Goal: Task Accomplishment & Management: Manage account settings

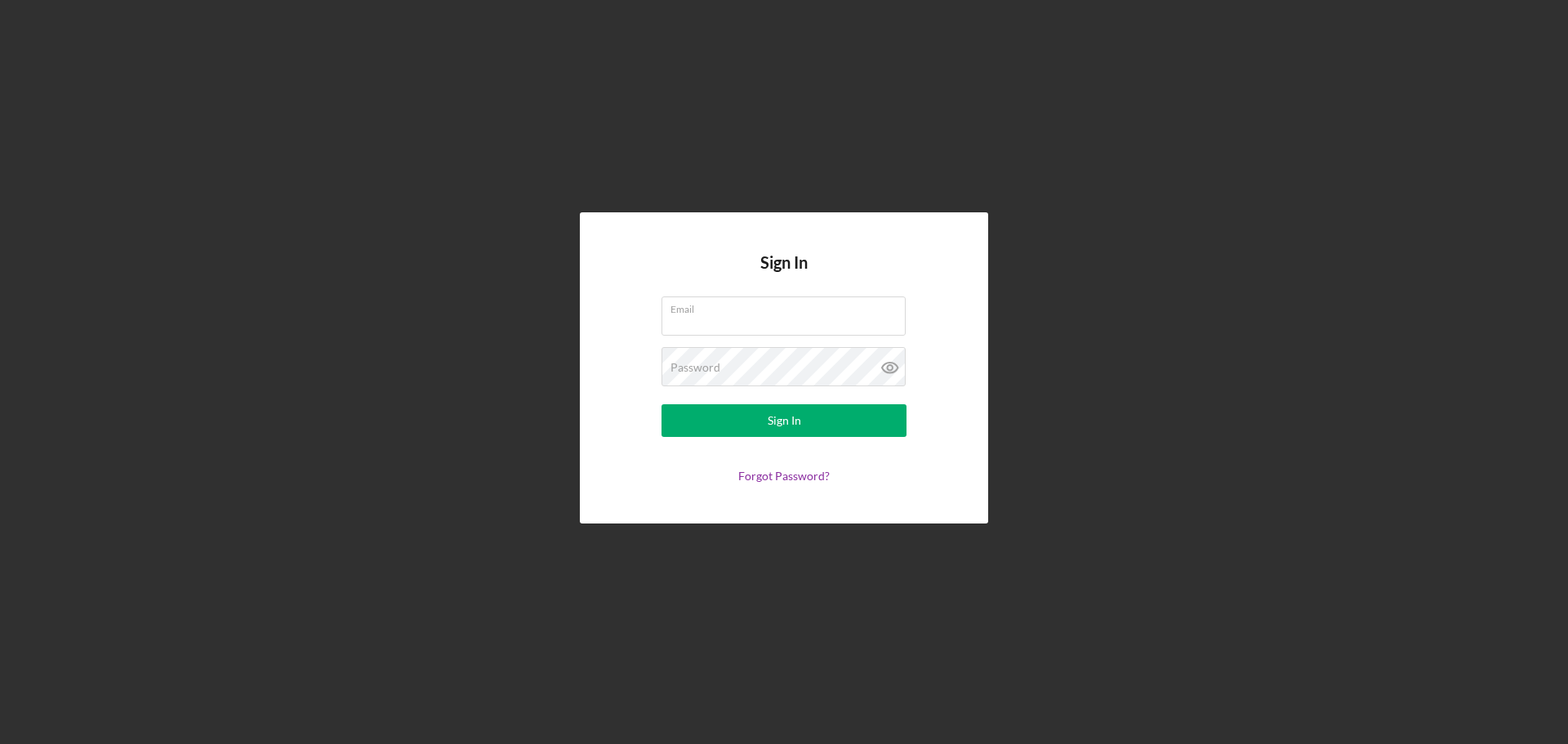
type input "[PERSON_NAME][EMAIL_ADDRESS][PERSON_NAME][DOMAIN_NAME]"
click at [661, 405] on button "Sign In" at bounding box center [784, 421] width 245 height 33
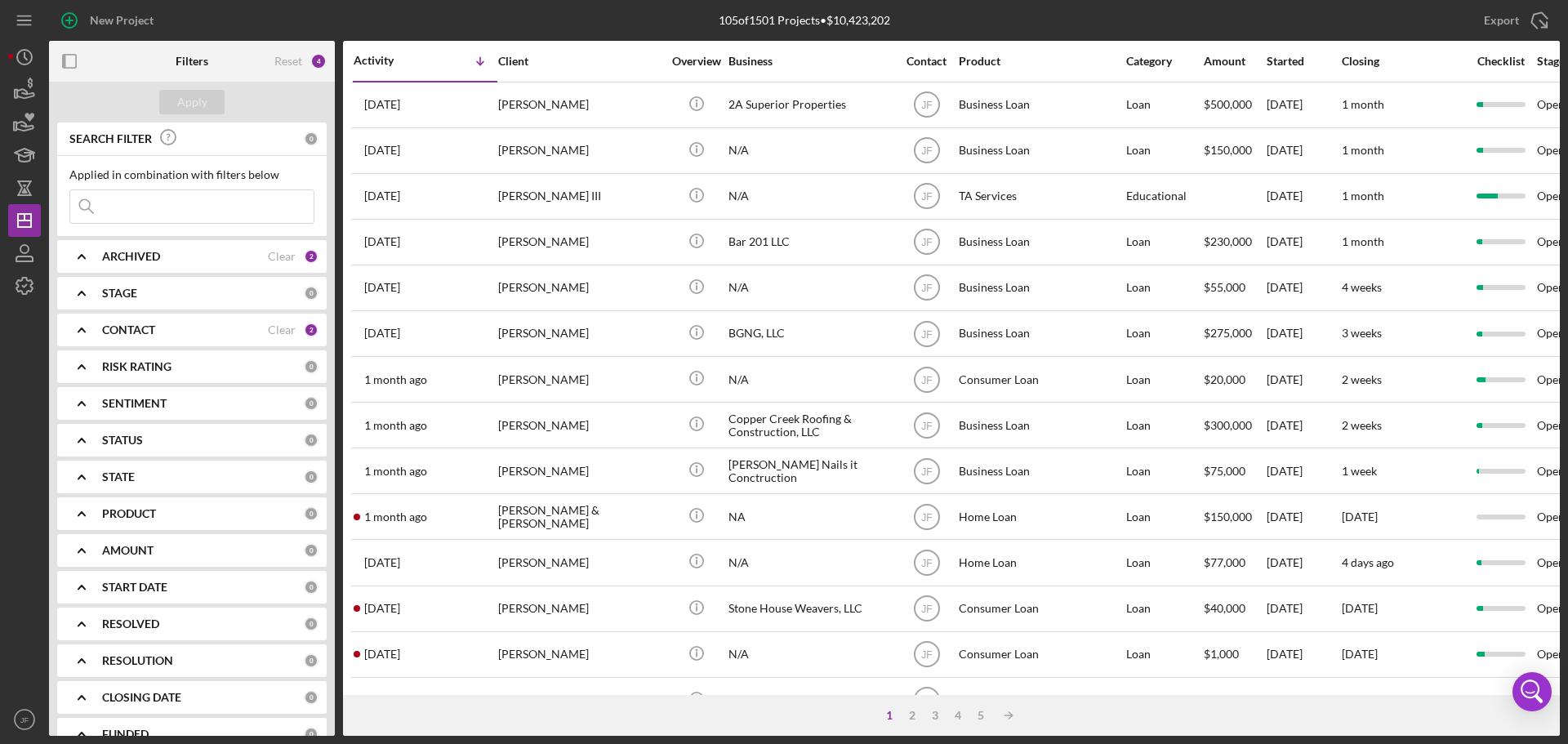
click at [208, 212] on input at bounding box center [192, 207] width 243 height 33
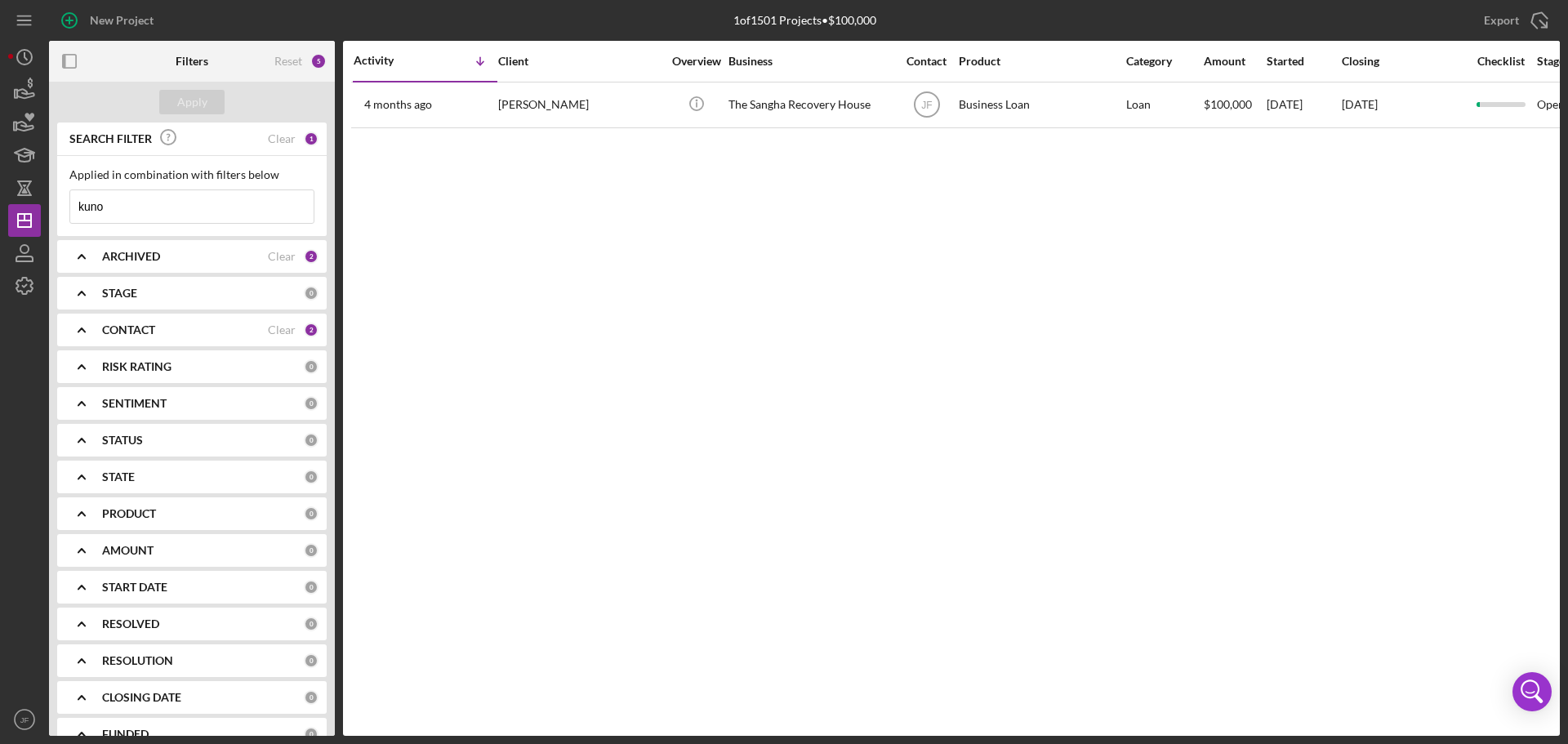
type input "kuno"
click at [304, 327] on div "2" at bounding box center [311, 330] width 15 height 15
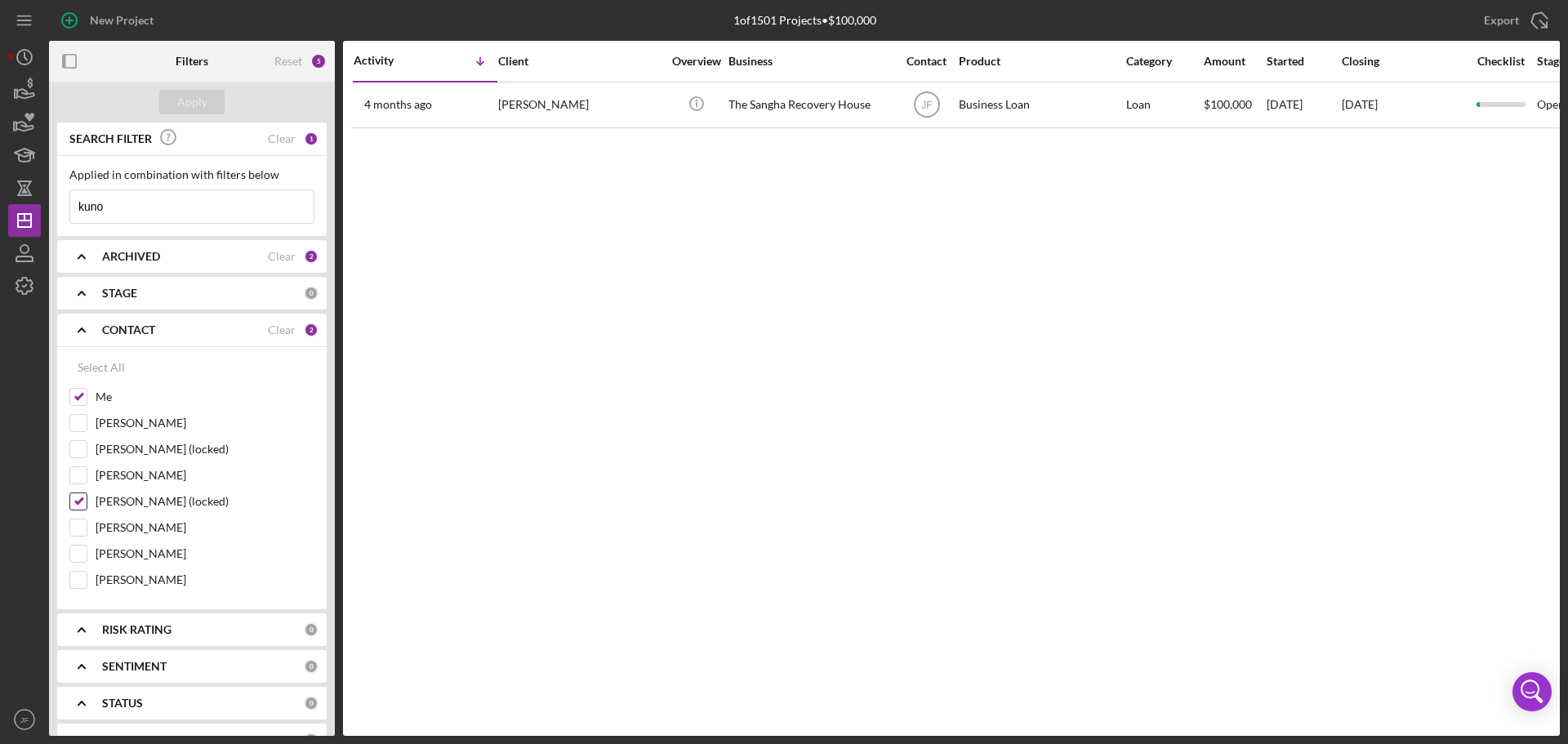
click at [78, 501] on input "[PERSON_NAME] (locked)" at bounding box center [77, 501] width 16 height 16
checkbox input "false"
click at [82, 553] on input "[PERSON_NAME]" at bounding box center [77, 553] width 16 height 16
checkbox input "true"
click at [203, 110] on div "Apply" at bounding box center [192, 102] width 30 height 25
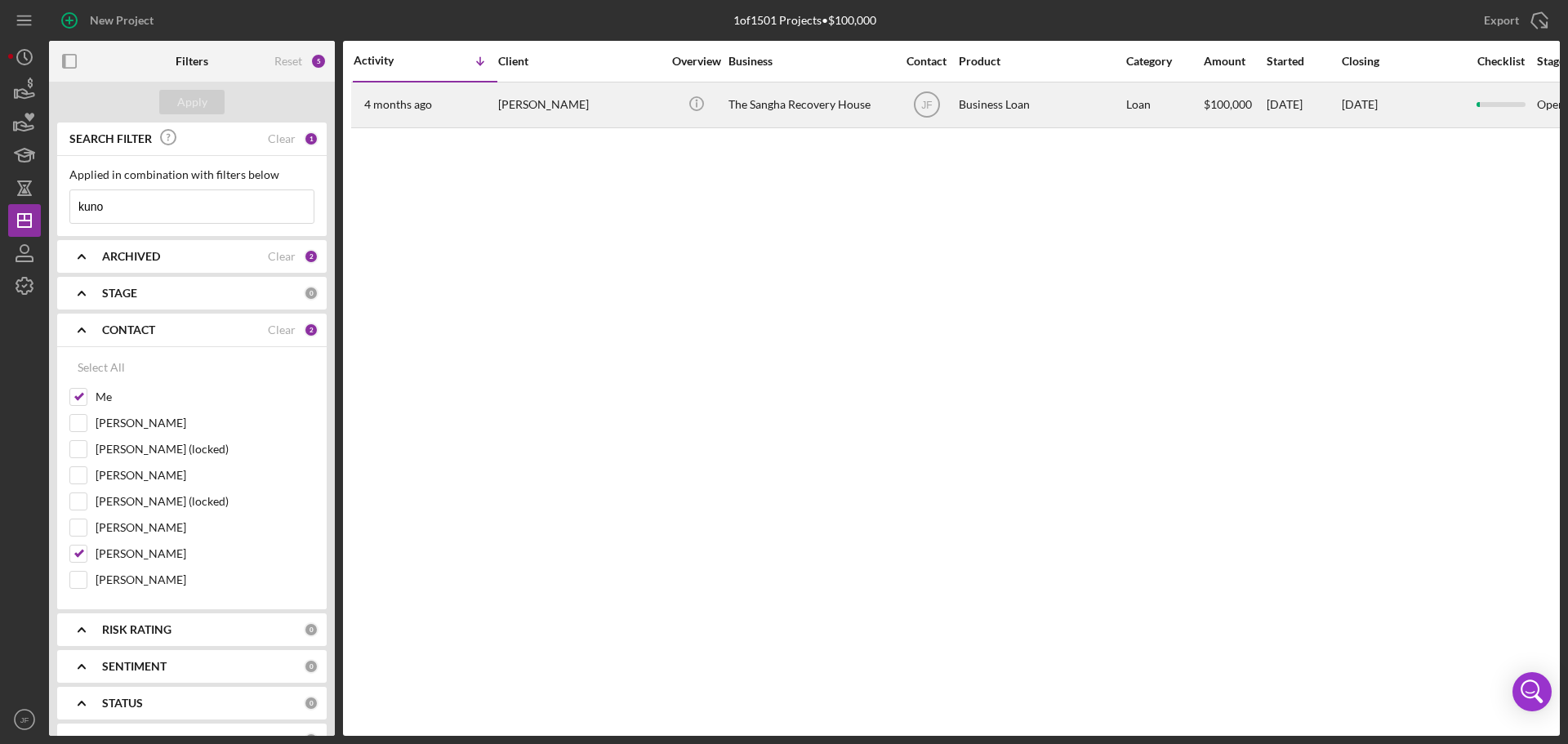
click at [532, 108] on div "[PERSON_NAME]" at bounding box center [579, 105] width 163 height 43
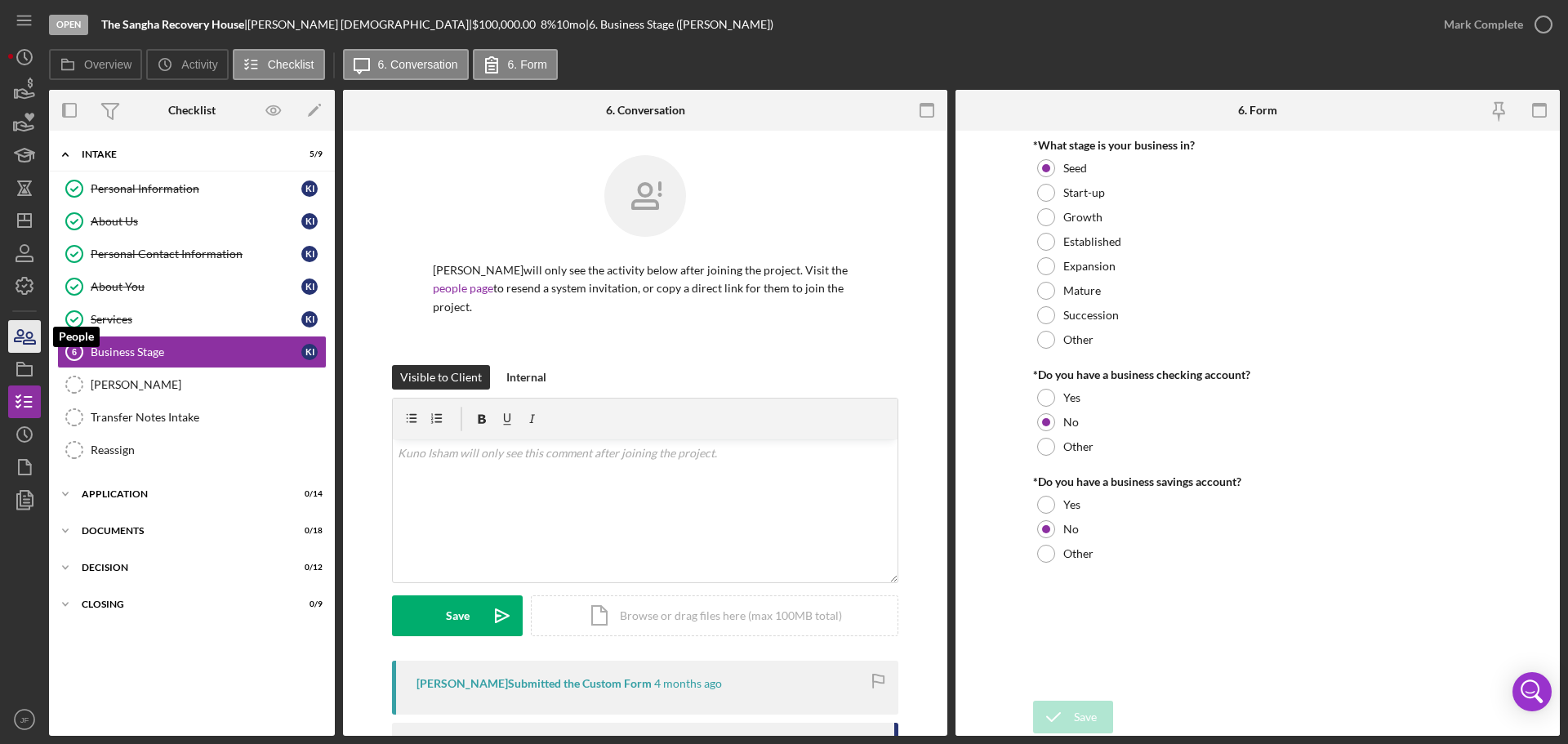
click at [28, 346] on icon "button" at bounding box center [24, 336] width 41 height 41
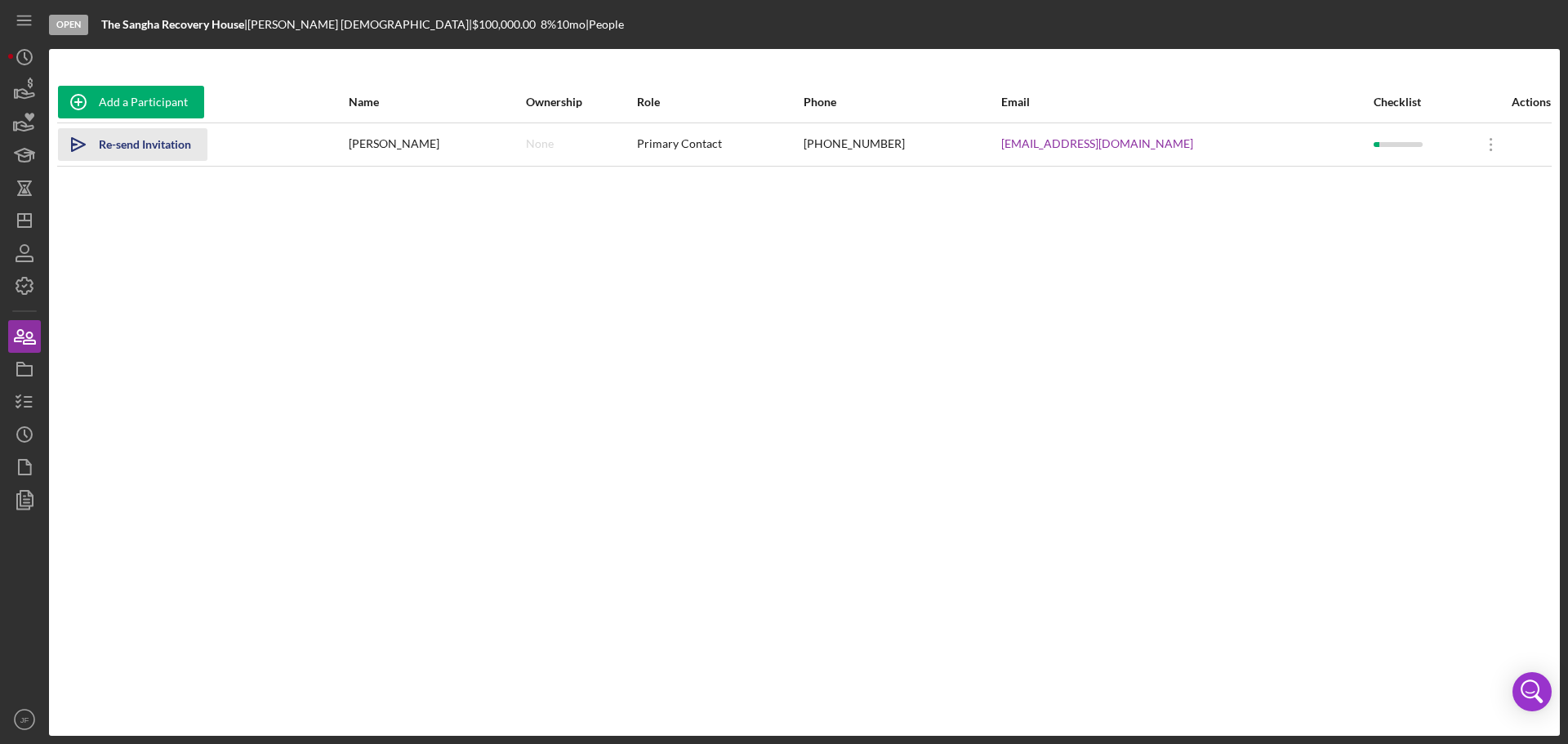
click at [174, 142] on div "Re-send Invitation" at bounding box center [145, 144] width 92 height 33
click at [30, 259] on icon "button" at bounding box center [24, 253] width 41 height 41
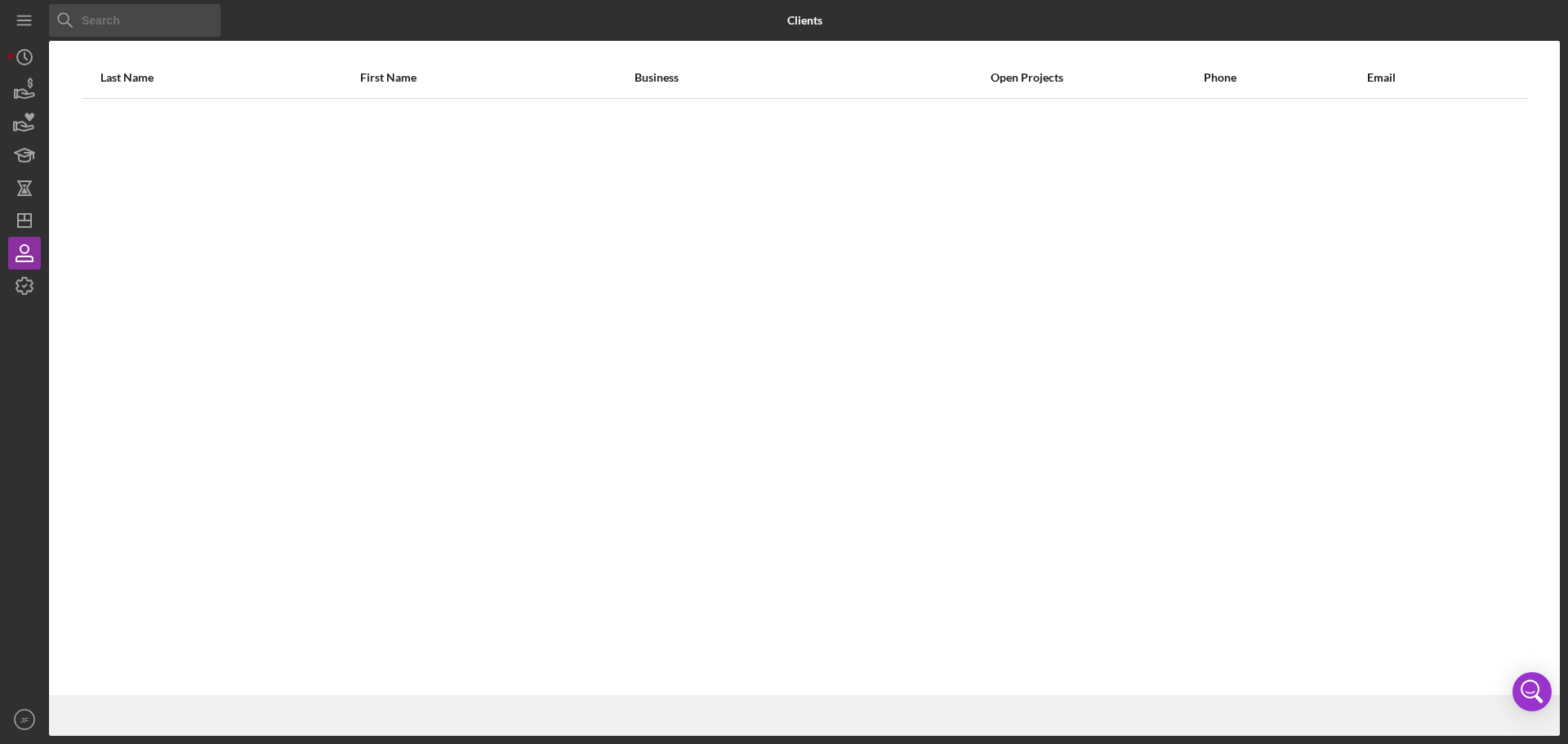
click at [136, 27] on input at bounding box center [135, 20] width 172 height 33
type input "kuno"
click at [25, 222] on icon "Icon/Dashboard" at bounding box center [24, 220] width 41 height 41
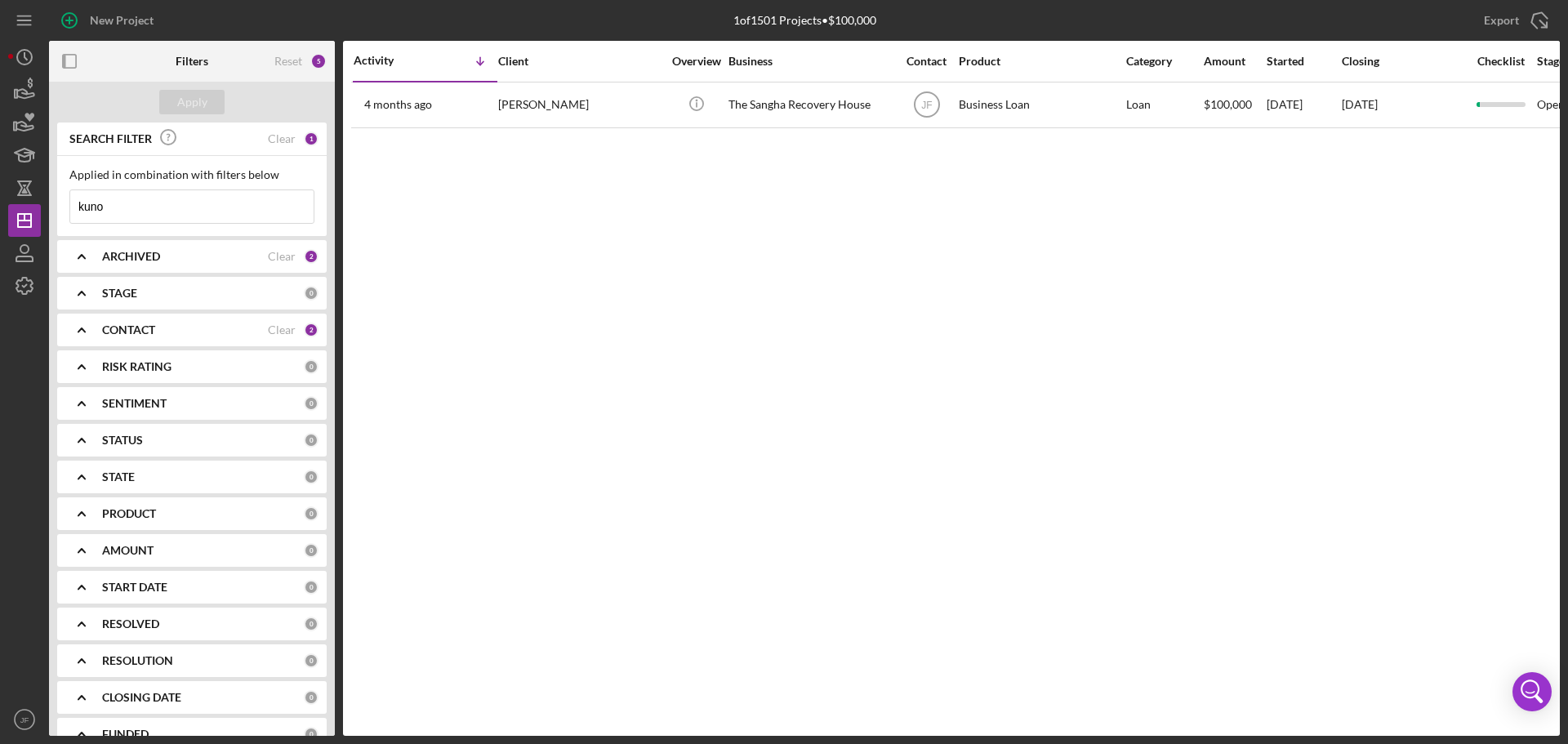
click at [196, 339] on div "CONTACT Clear 2" at bounding box center [209, 329] width 216 height 33
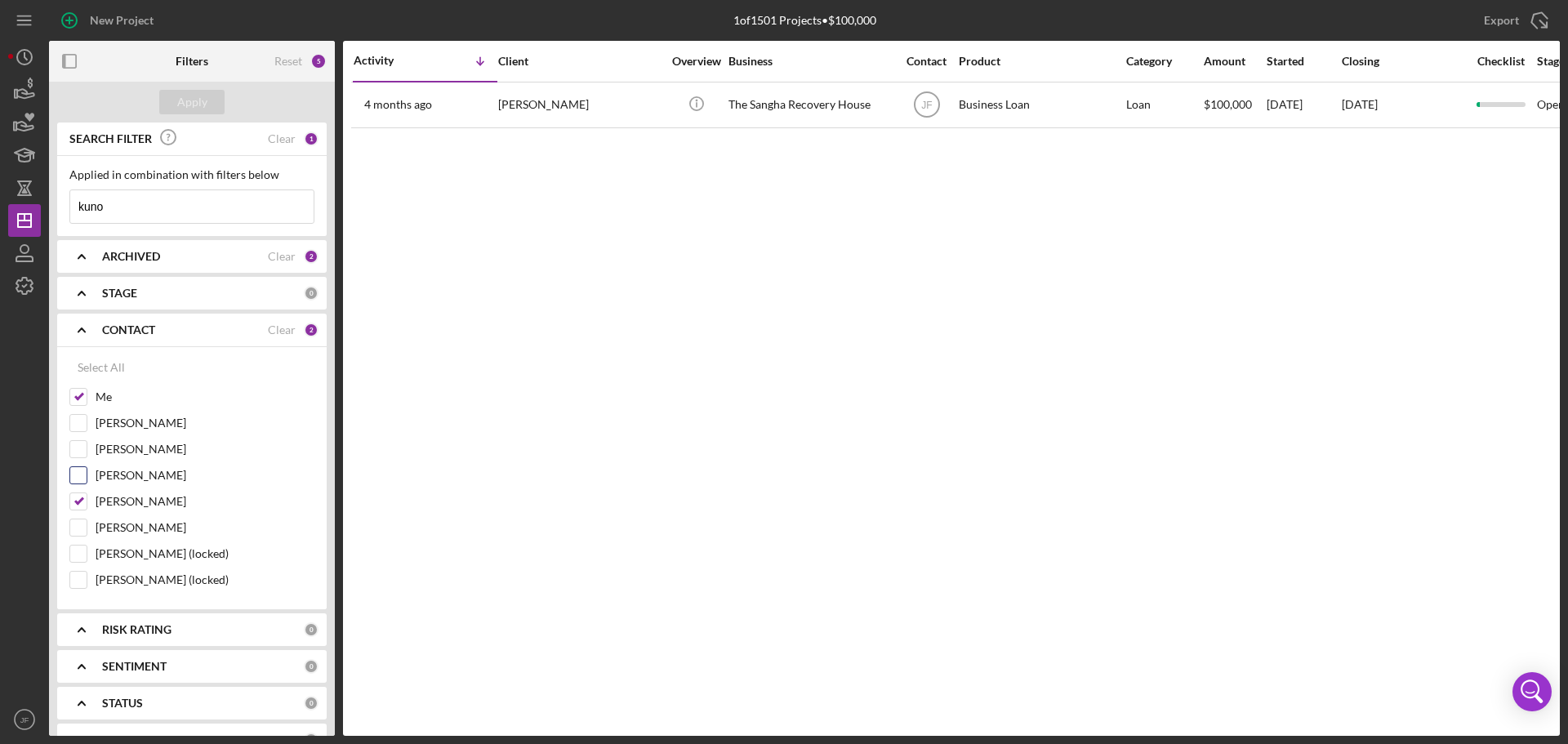
click at [73, 472] on input "[PERSON_NAME]" at bounding box center [77, 474] width 16 height 16
checkbox input "true"
click at [201, 96] on div "Apply" at bounding box center [192, 102] width 30 height 25
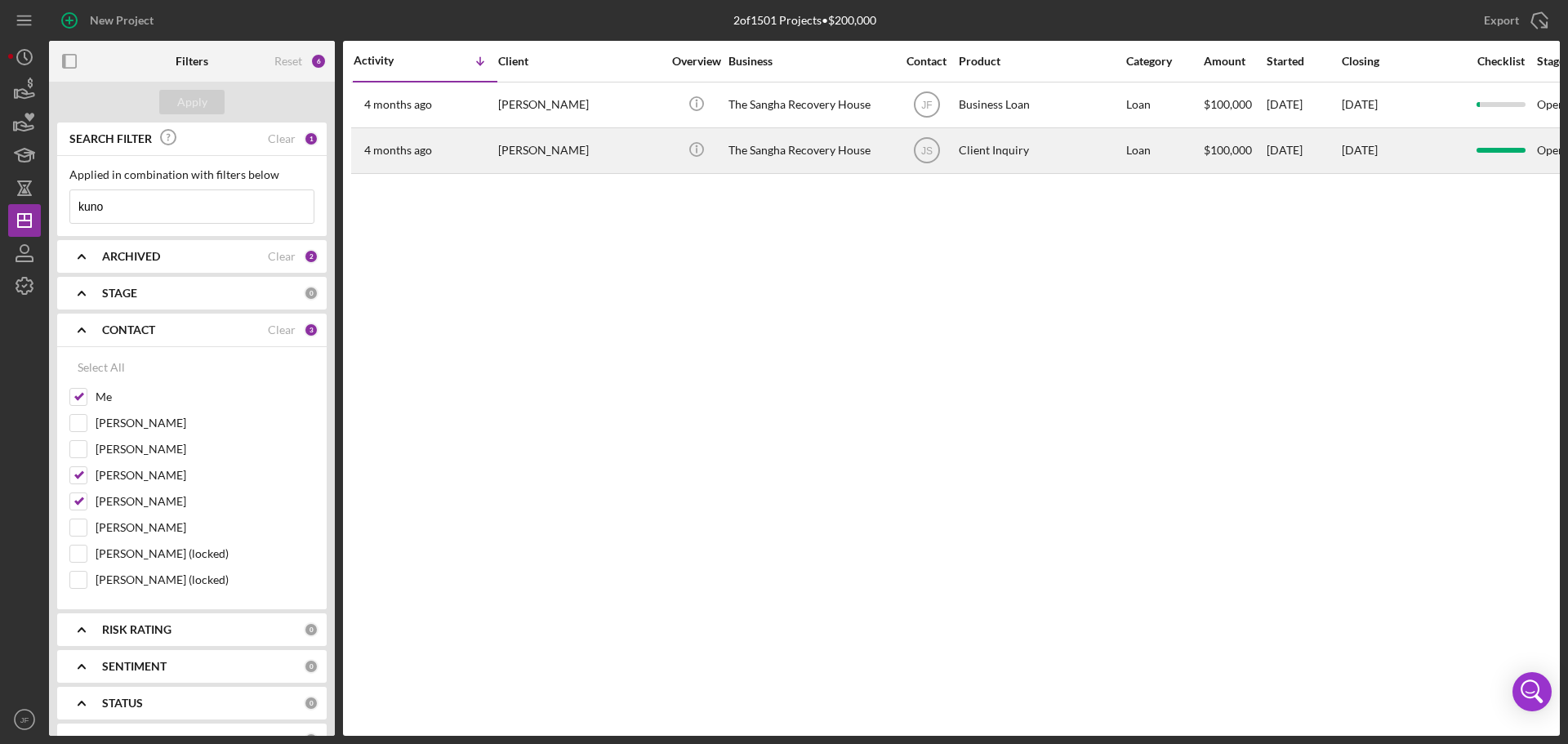
click at [970, 155] on div "Client Inquiry" at bounding box center [1040, 151] width 163 height 43
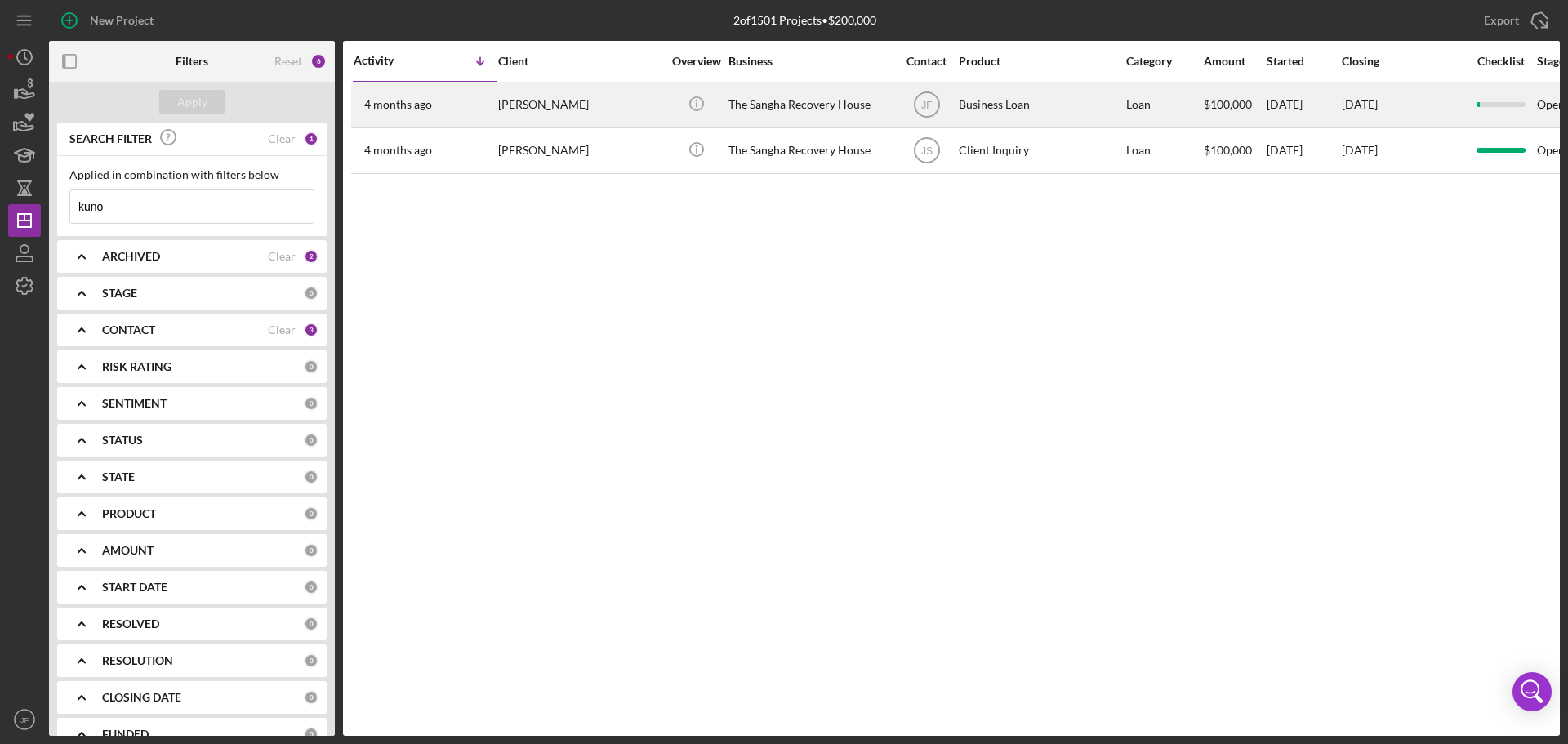
click at [592, 107] on div "[PERSON_NAME]" at bounding box center [579, 105] width 163 height 43
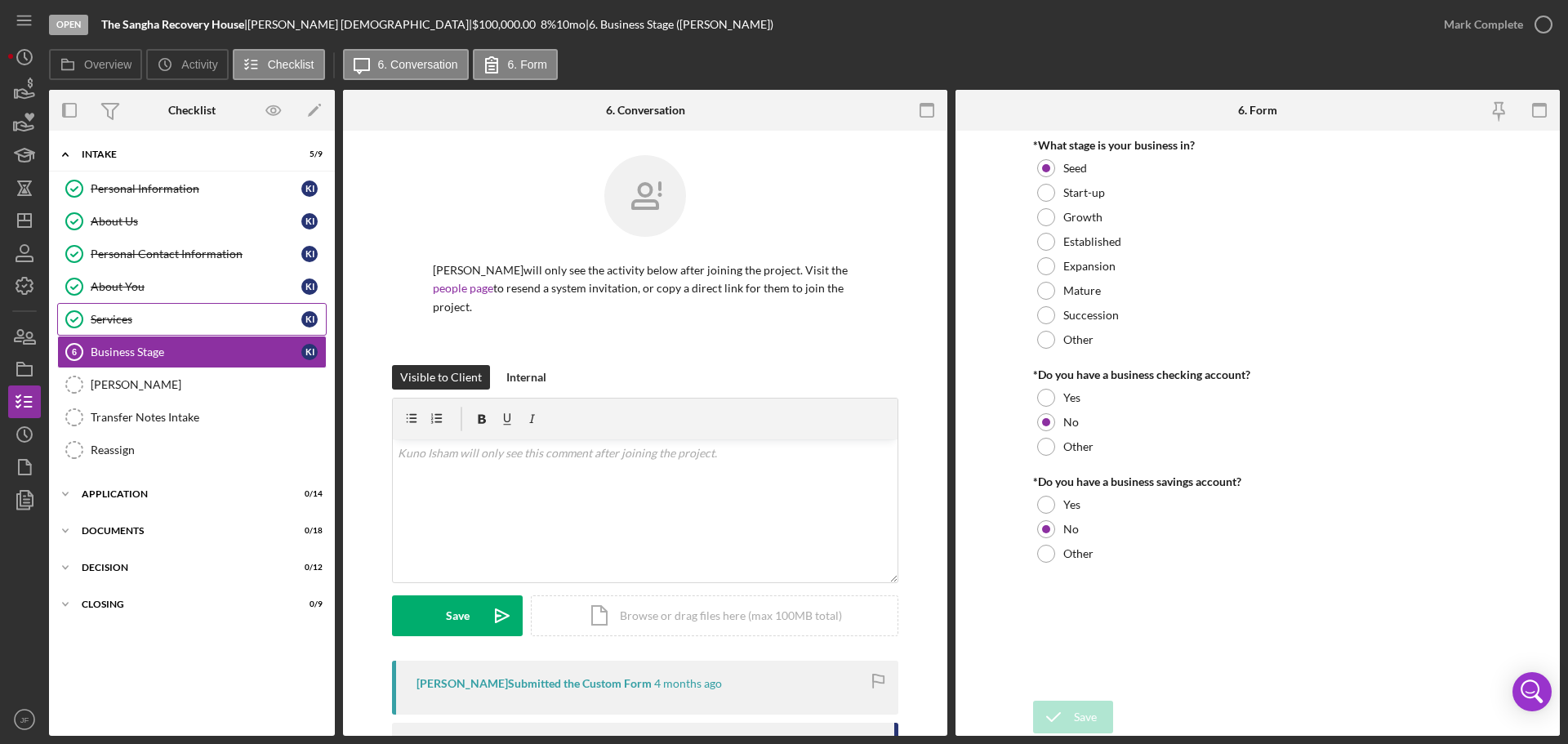
click at [204, 322] on div "Services" at bounding box center [195, 320] width 210 height 13
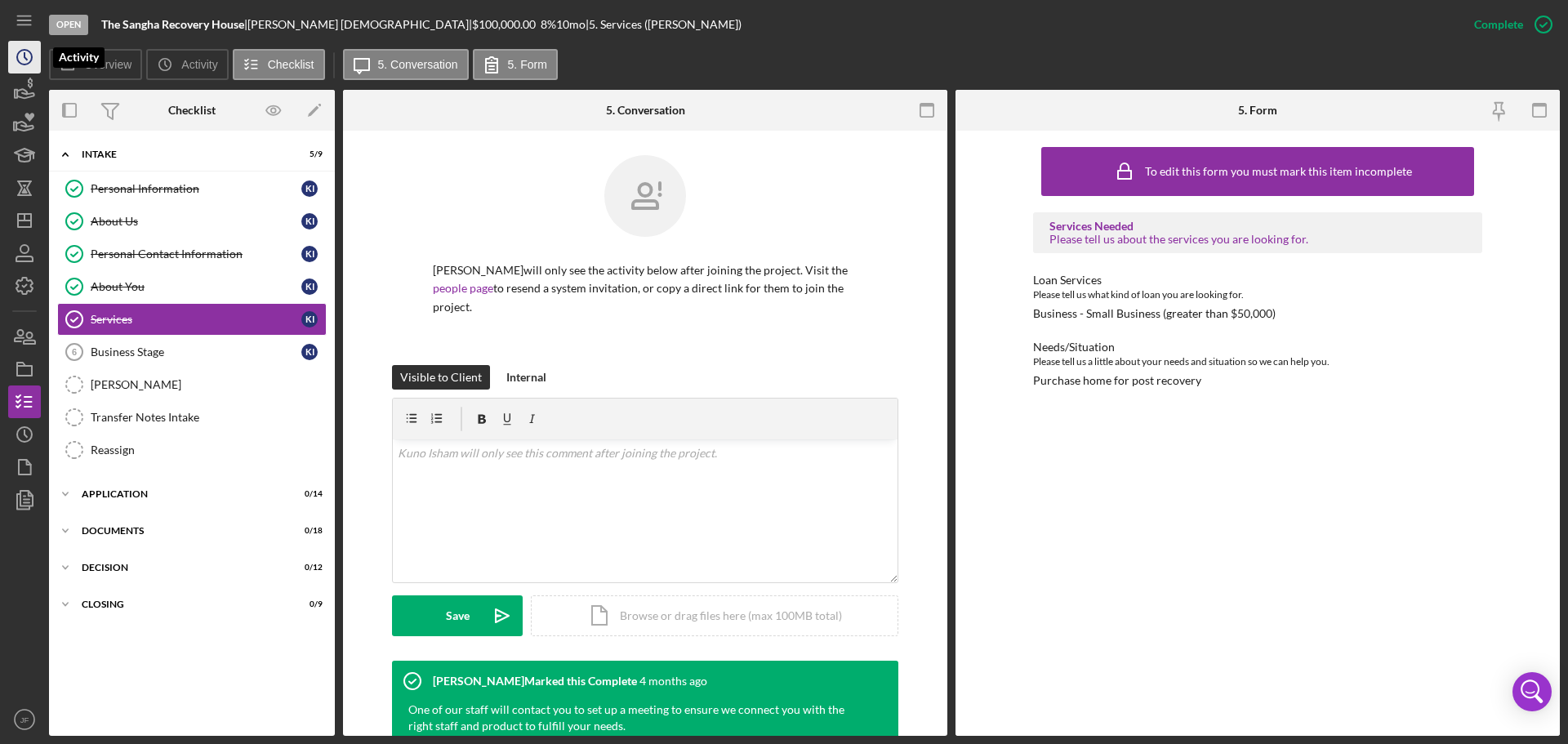
click at [29, 60] on icon "Icon/History" at bounding box center [24, 57] width 41 height 41
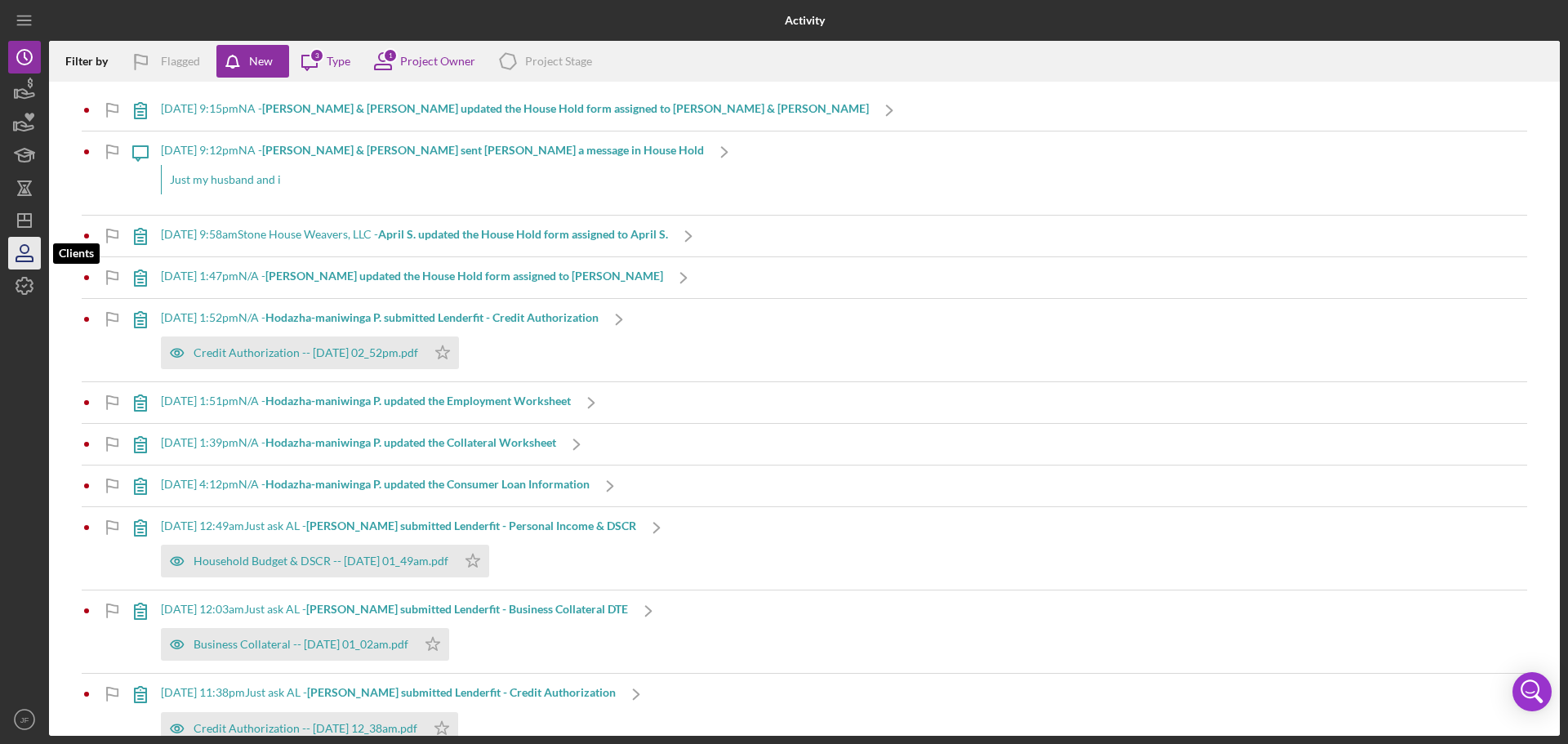
click at [25, 247] on icon "button" at bounding box center [24, 253] width 41 height 41
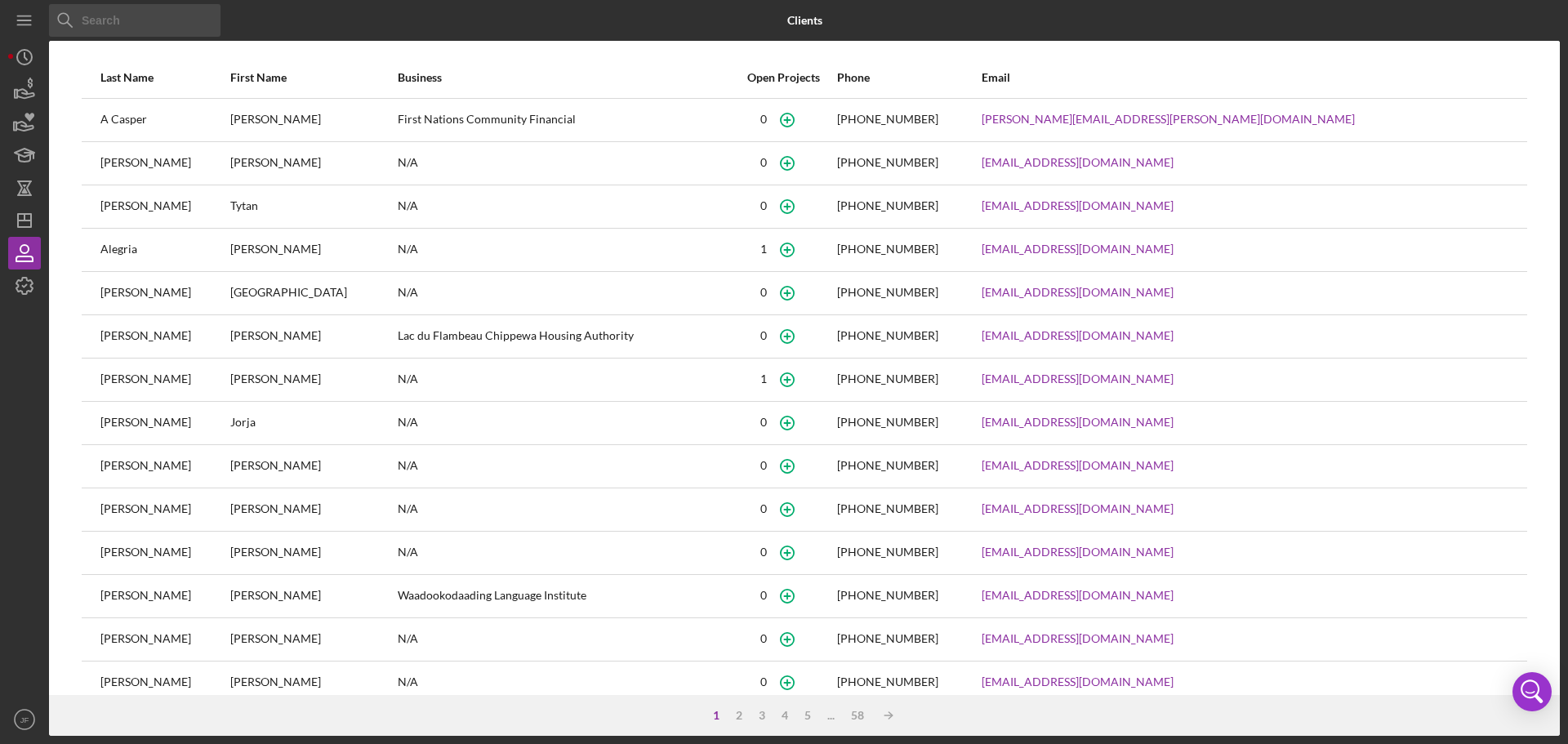
click at [158, 25] on input at bounding box center [135, 20] width 172 height 33
type input "kuno"
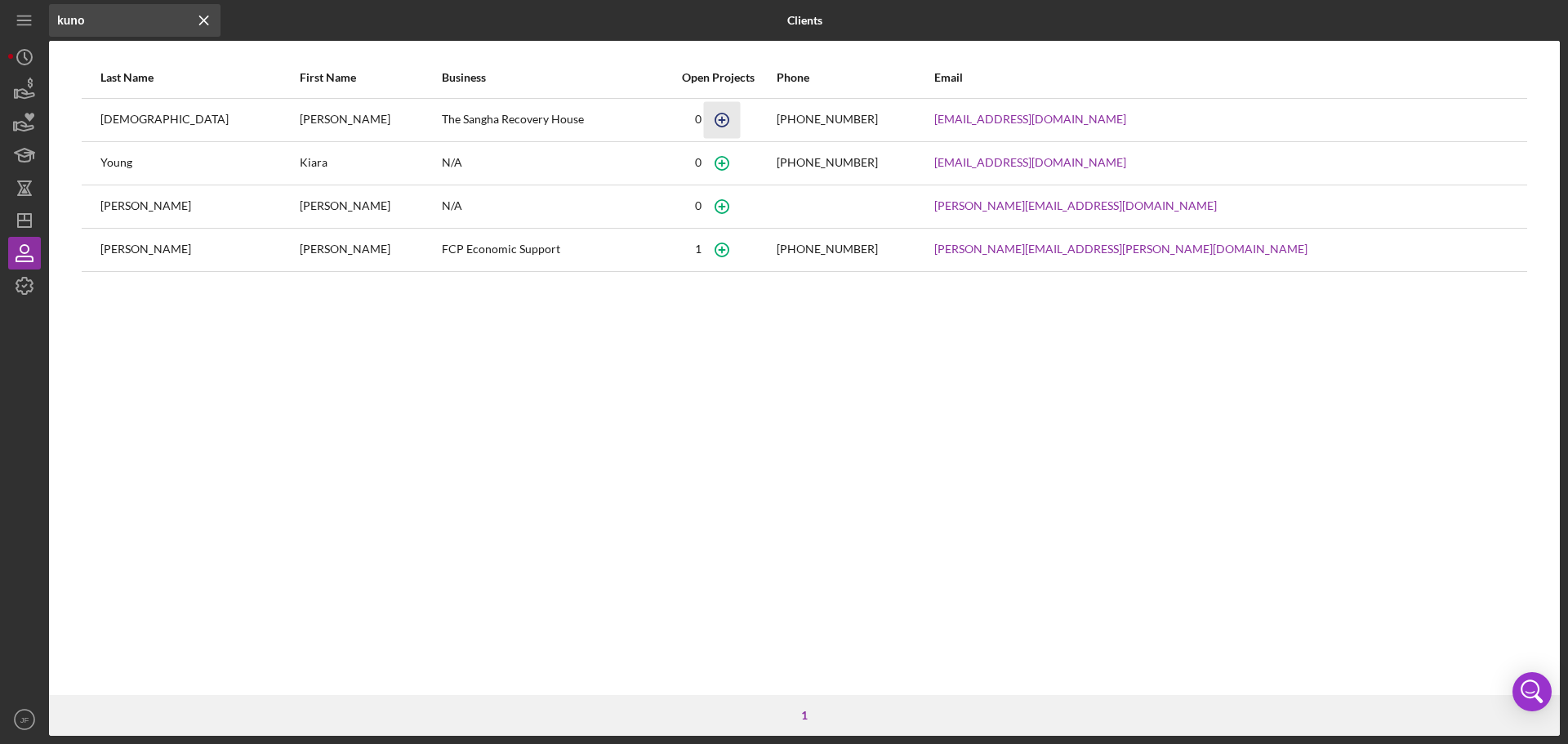
click at [740, 120] on icon "button" at bounding box center [721, 119] width 37 height 37
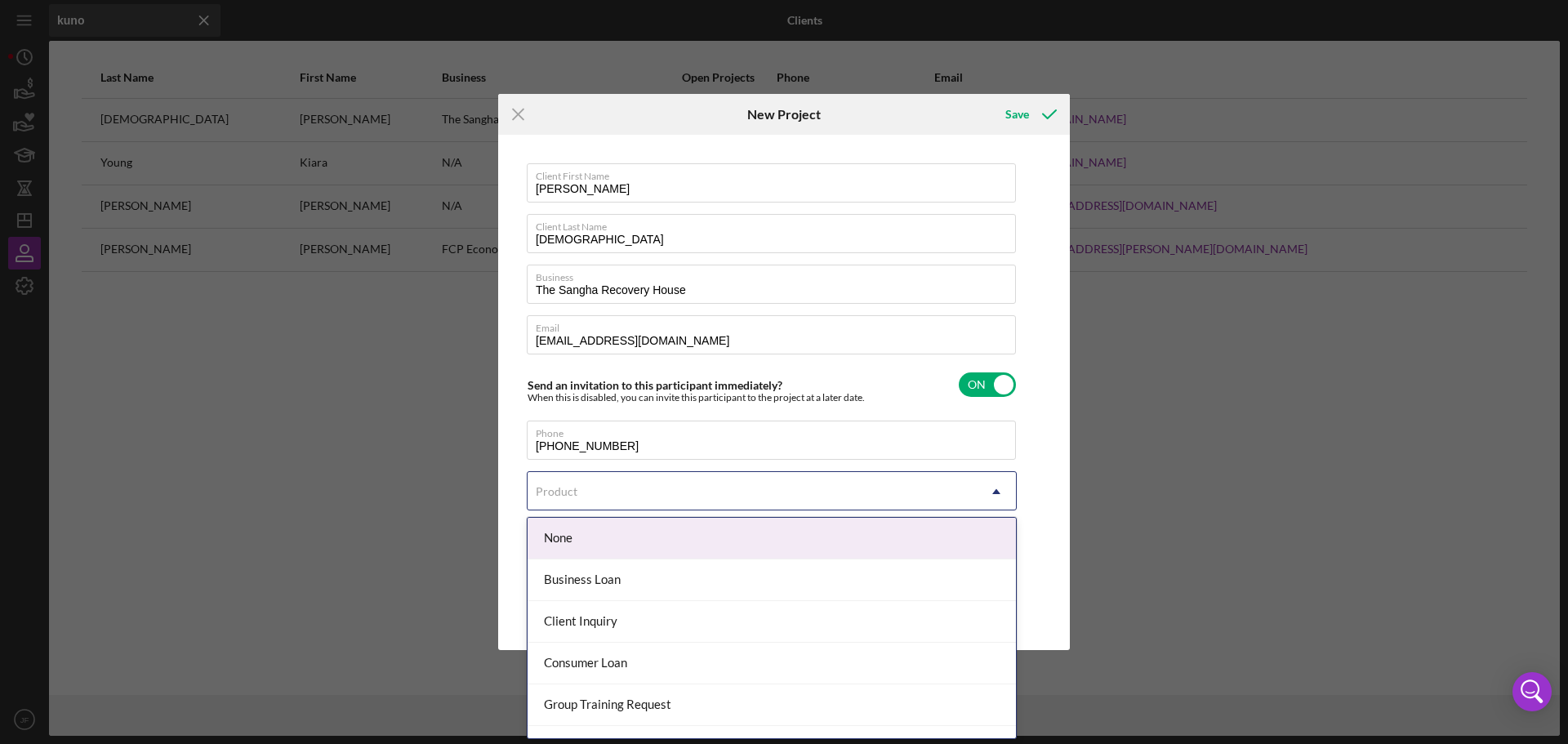
click at [749, 494] on div "Product" at bounding box center [752, 491] width 449 height 38
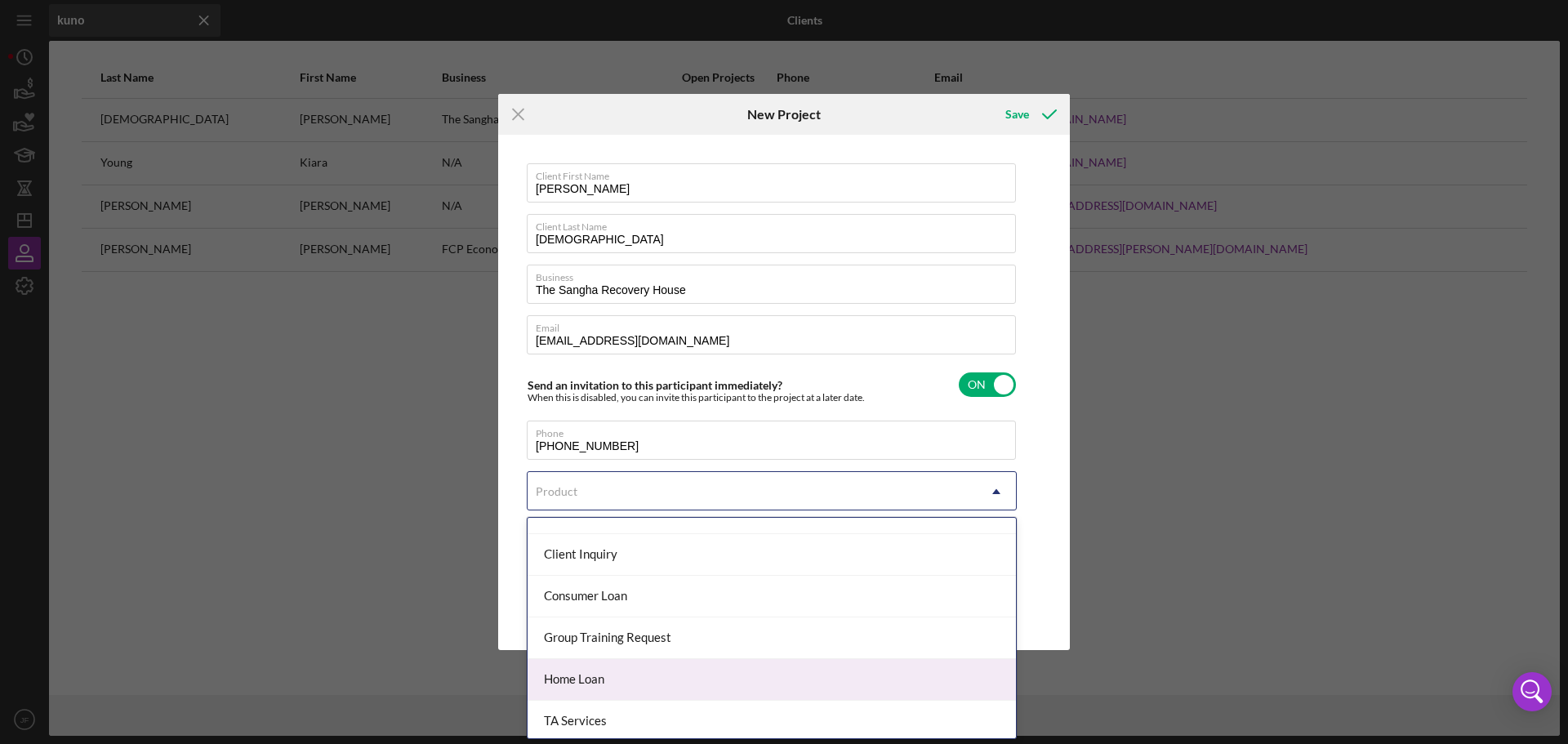
scroll to position [71, 0]
click at [961, 686] on div "Home Loan" at bounding box center [772, 675] width 489 height 41
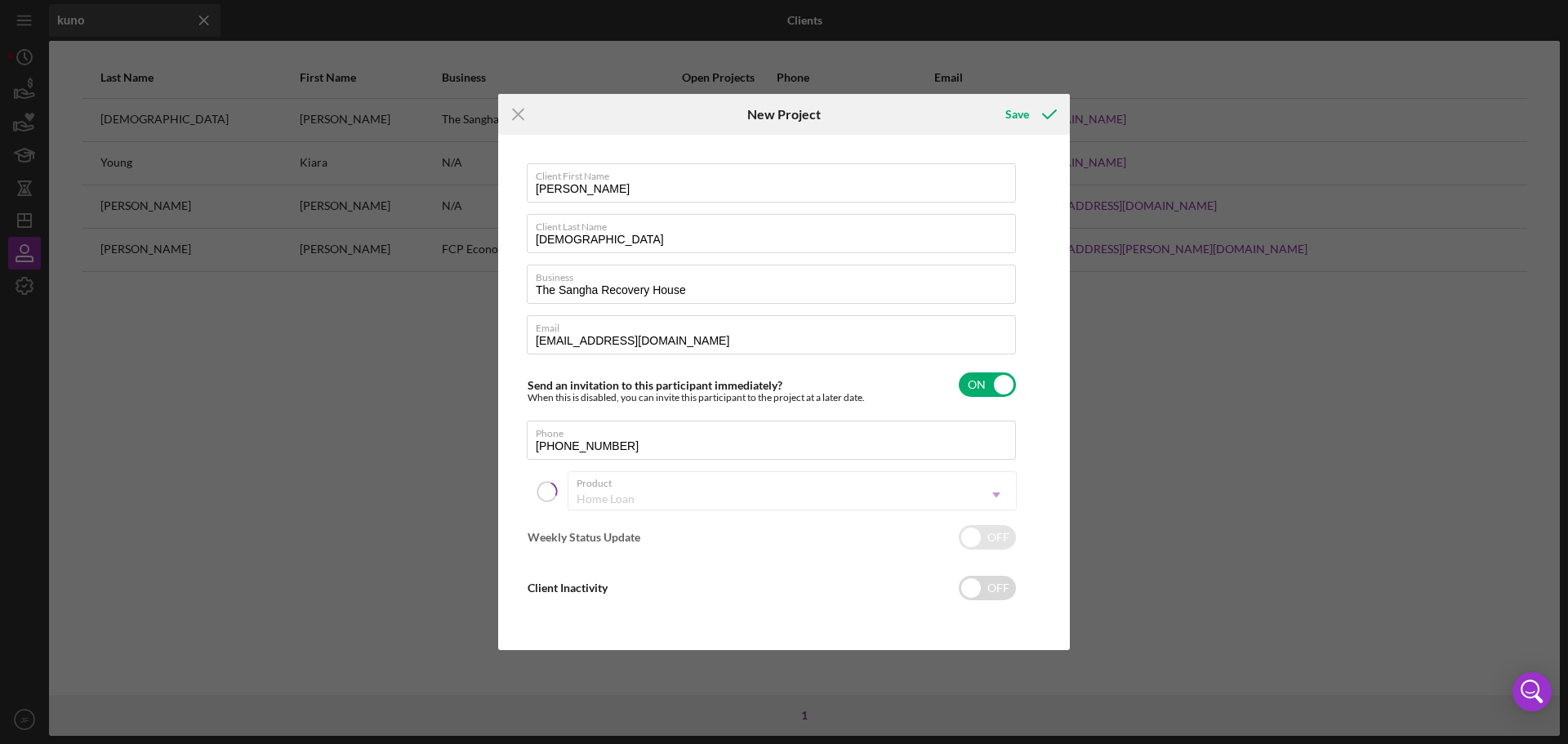
checkbox input "true"
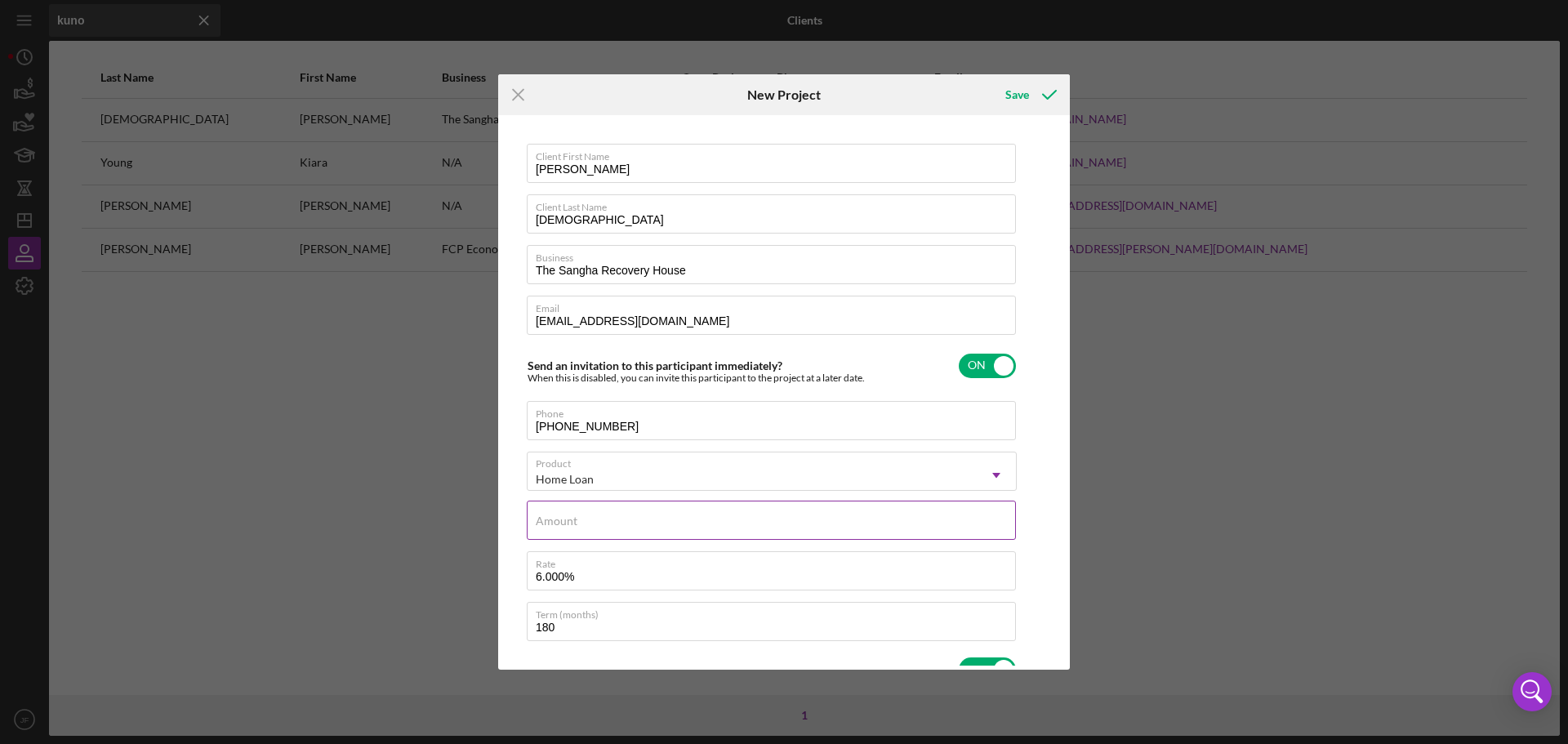
click at [732, 532] on input "Amount" at bounding box center [771, 521] width 490 height 40
type input "$5"
type input "$150,000"
click at [1057, 592] on div "Client First Name [PERSON_NAME] Client Last Name [PERSON_NAME] Business The San…" at bounding box center [783, 391] width 563 height 546
drag, startPoint x: 1067, startPoint y: 468, endPoint x: 1064, endPoint y: 492, distance: 24.2
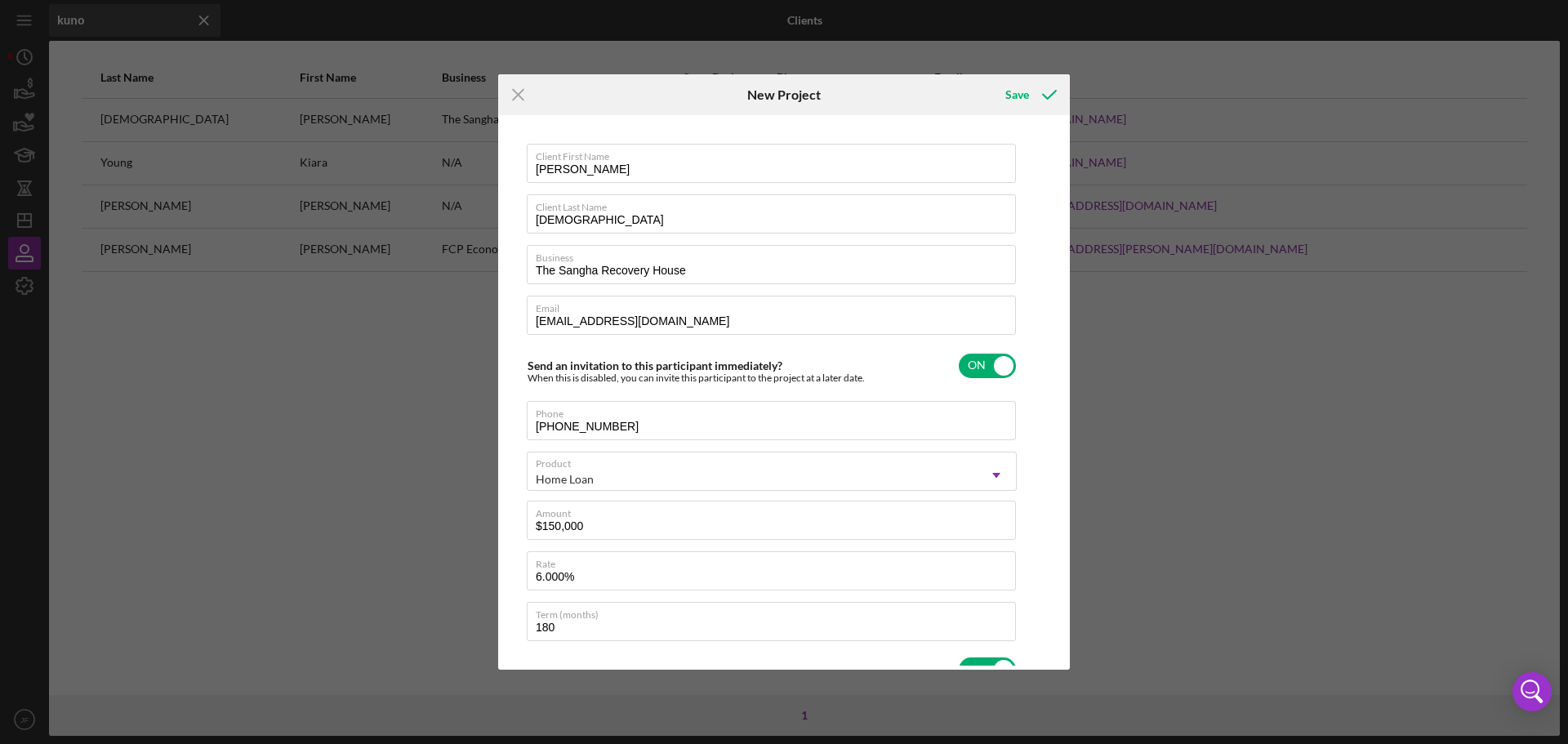
click at [1064, 492] on div "Client First Name [PERSON_NAME] Client Last Name [PERSON_NAME] Business The San…" at bounding box center [784, 392] width 572 height 554
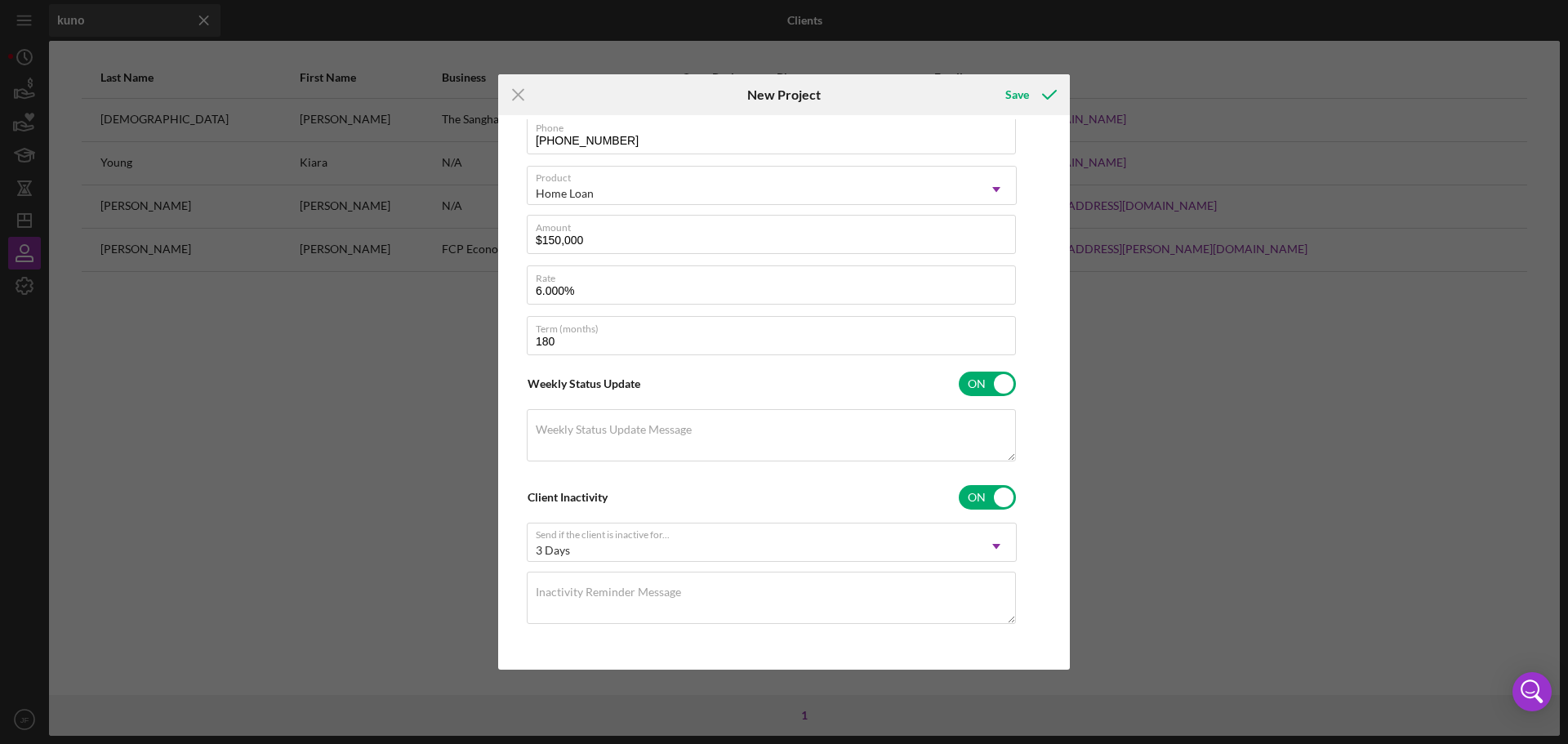
scroll to position [288, 0]
click at [1017, 102] on div "Save" at bounding box center [1017, 94] width 24 height 33
checkbox input "false"
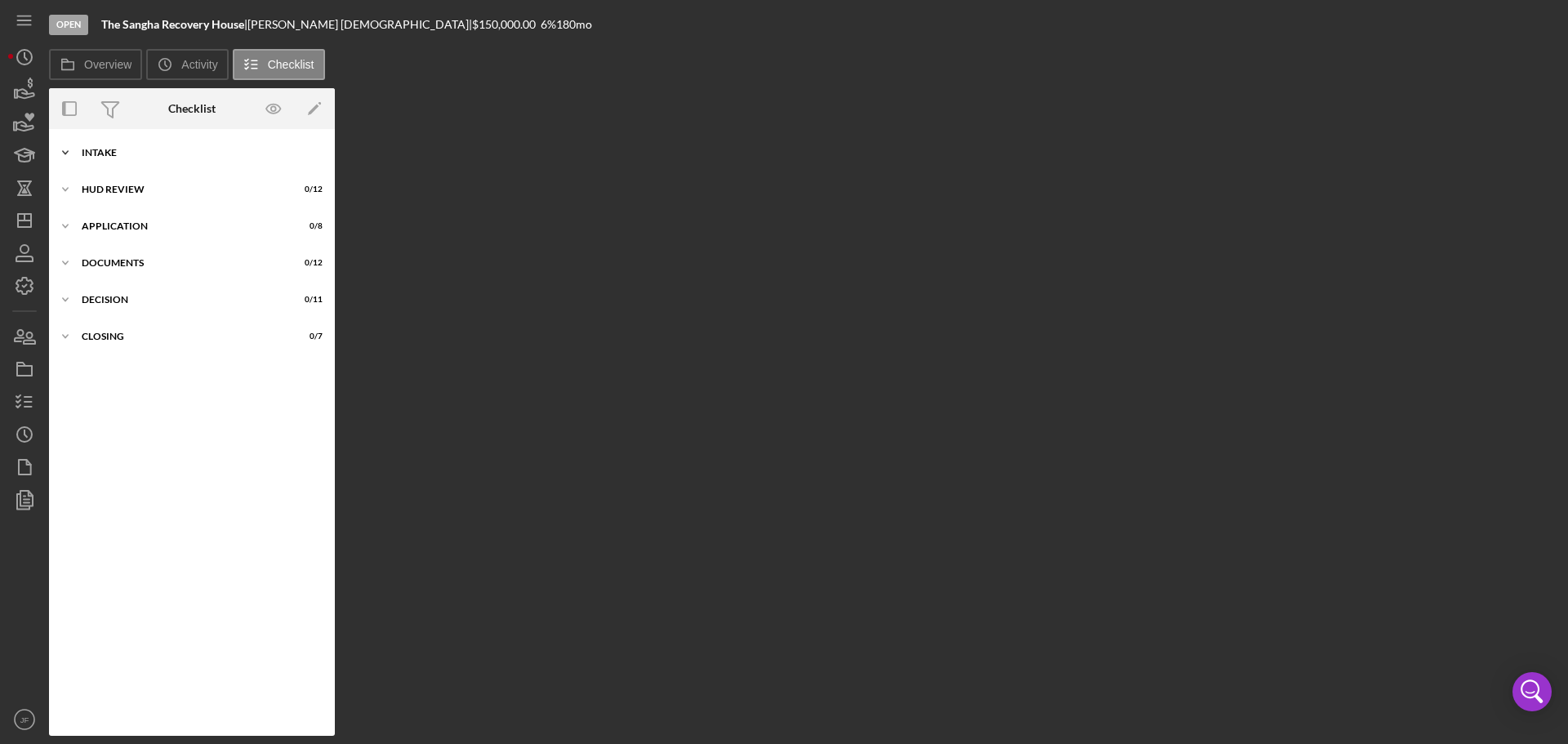
click at [125, 156] on div "Intake" at bounding box center [198, 153] width 233 height 9
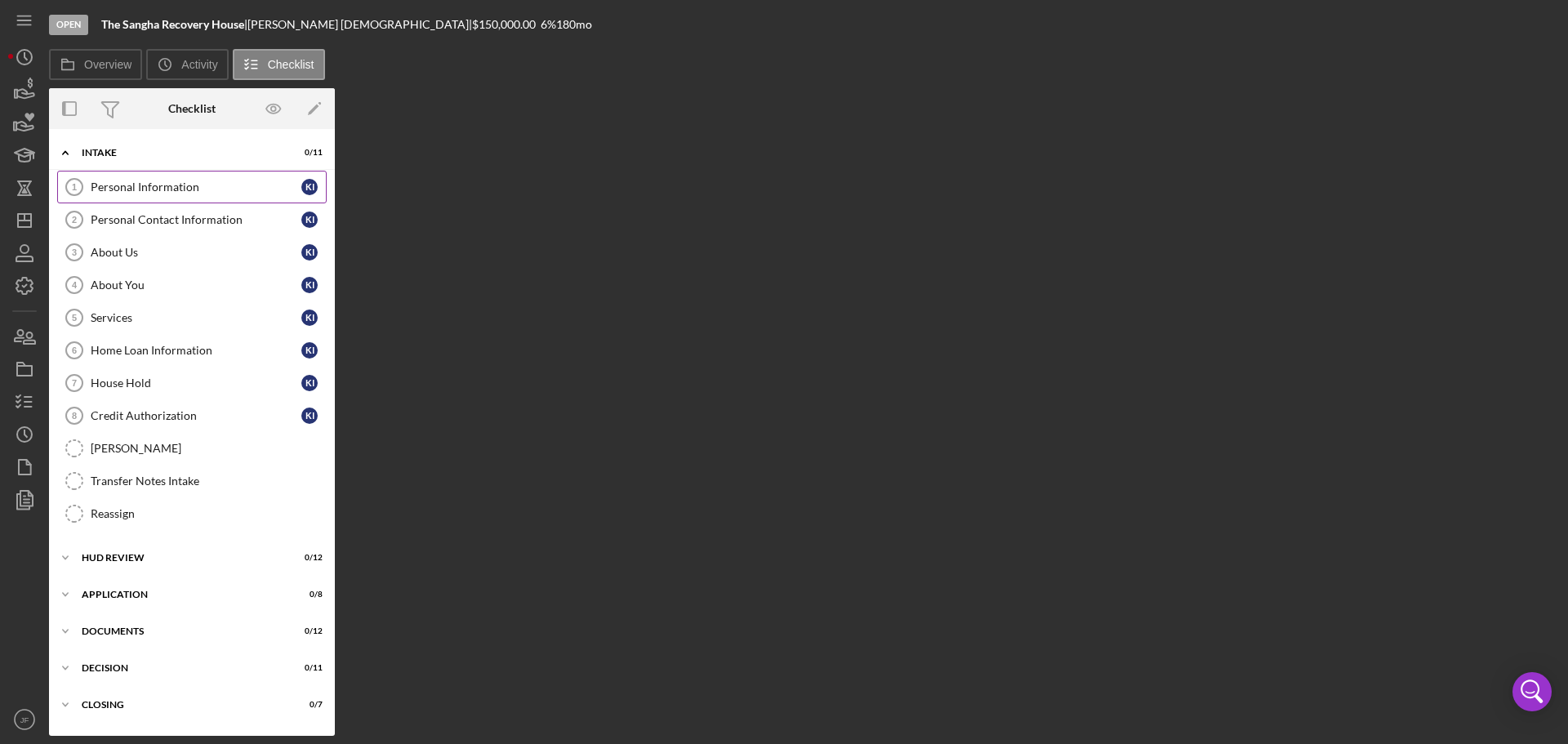
click at [122, 187] on div "Personal Information" at bounding box center [195, 187] width 210 height 13
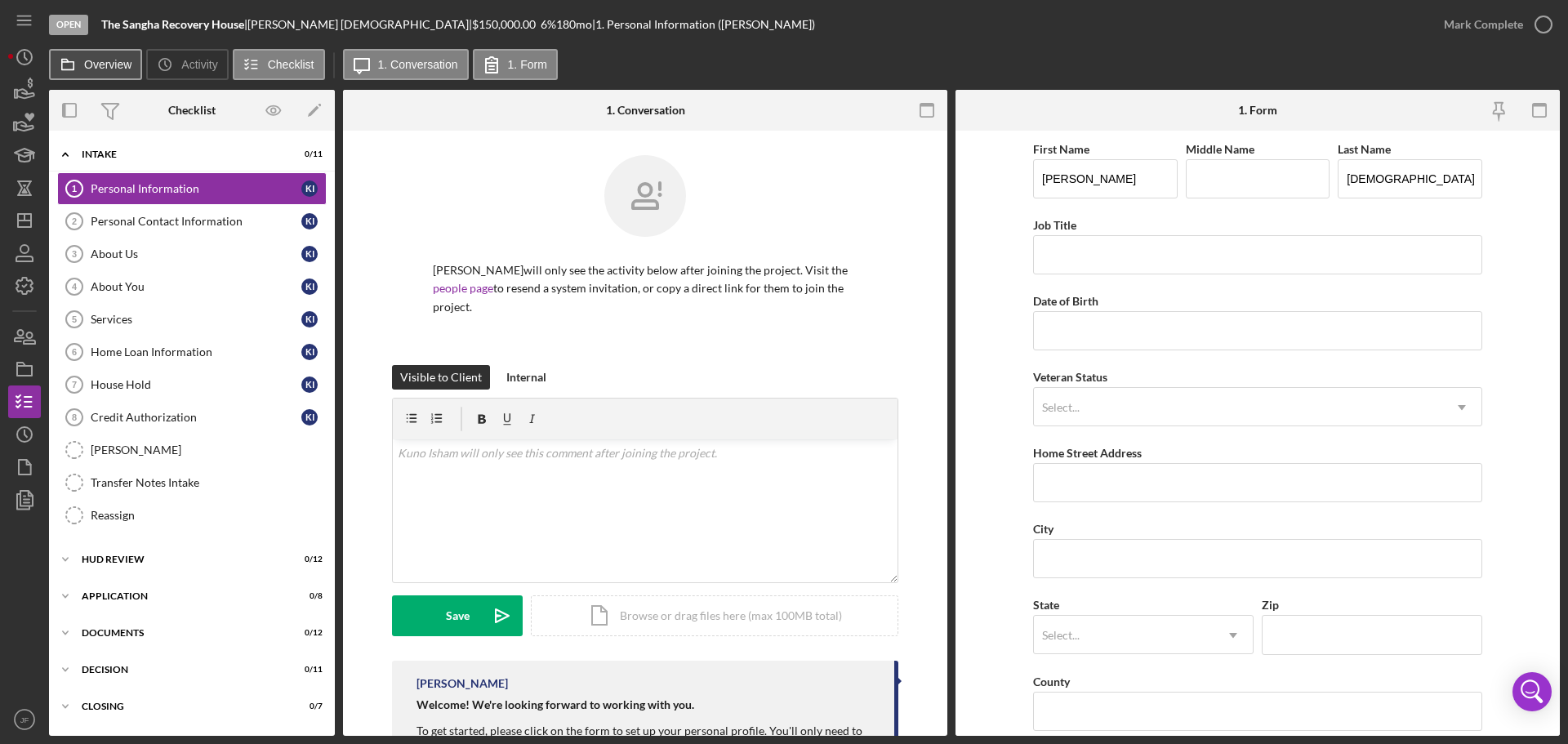
click at [82, 65] on icon at bounding box center [68, 64] width 33 height 33
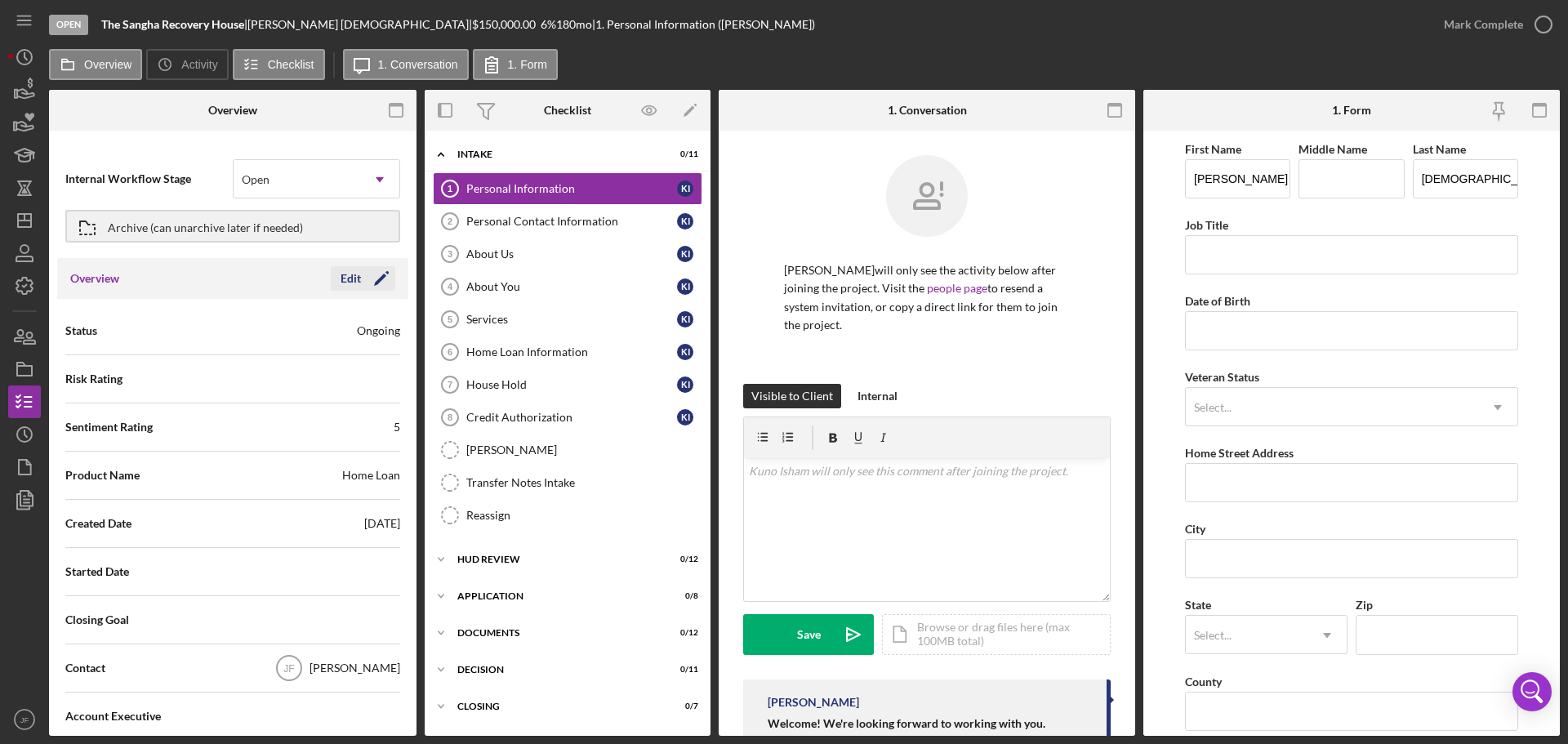
click at [348, 284] on div "Edit" at bounding box center [351, 278] width 21 height 25
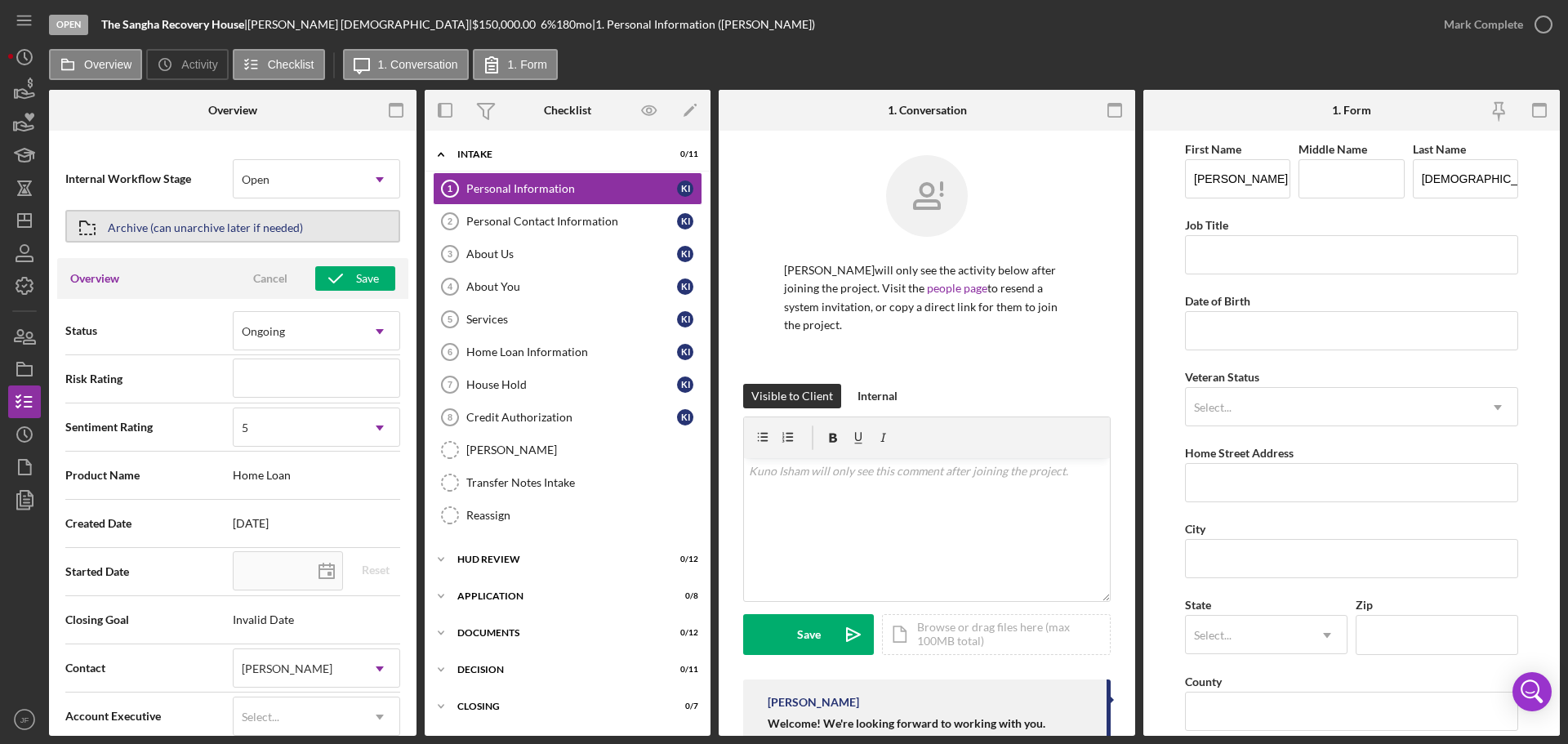
click at [246, 228] on div "Archive (can unarchive later if needed)" at bounding box center [205, 225] width 195 height 29
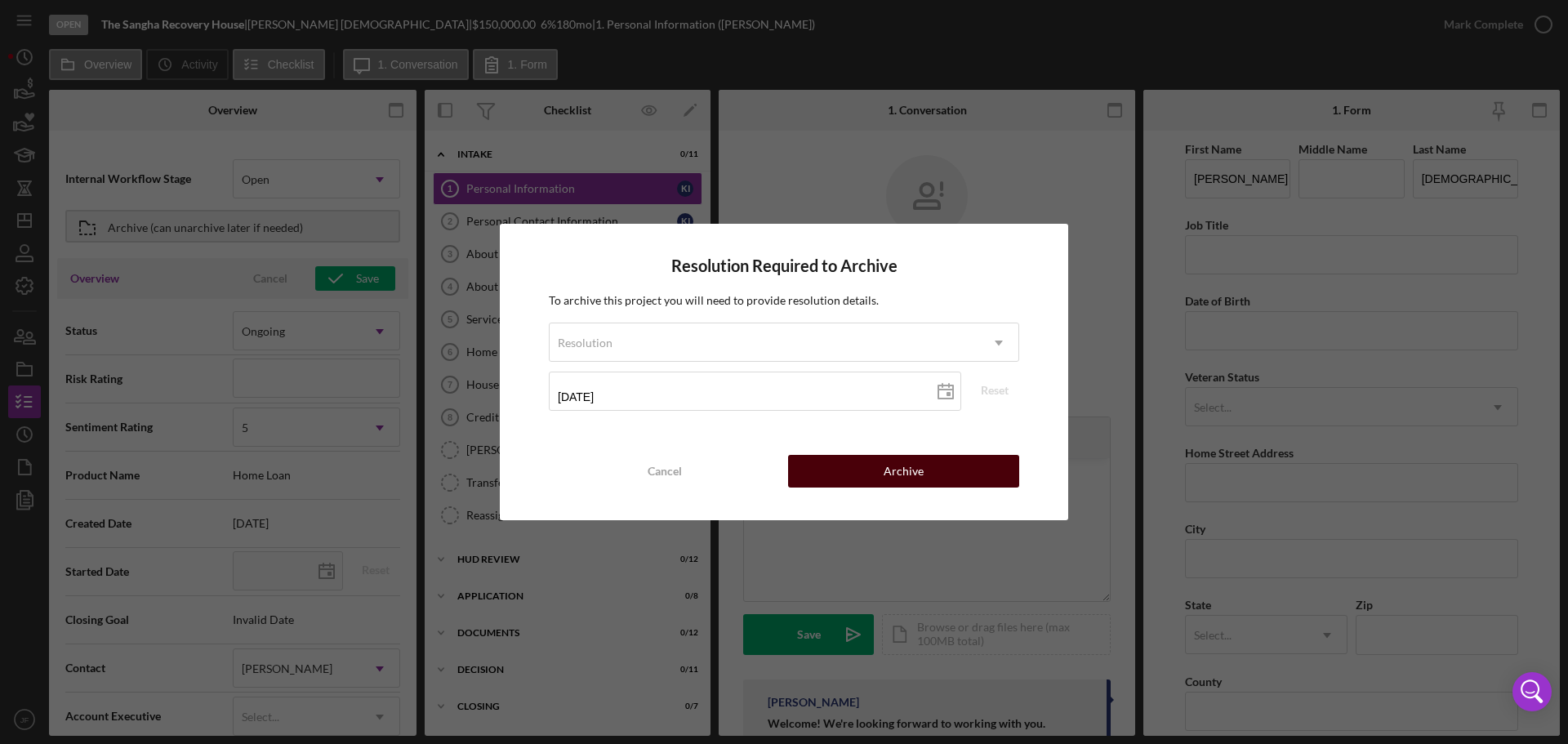
click at [915, 473] on div "Archive" at bounding box center [904, 471] width 40 height 33
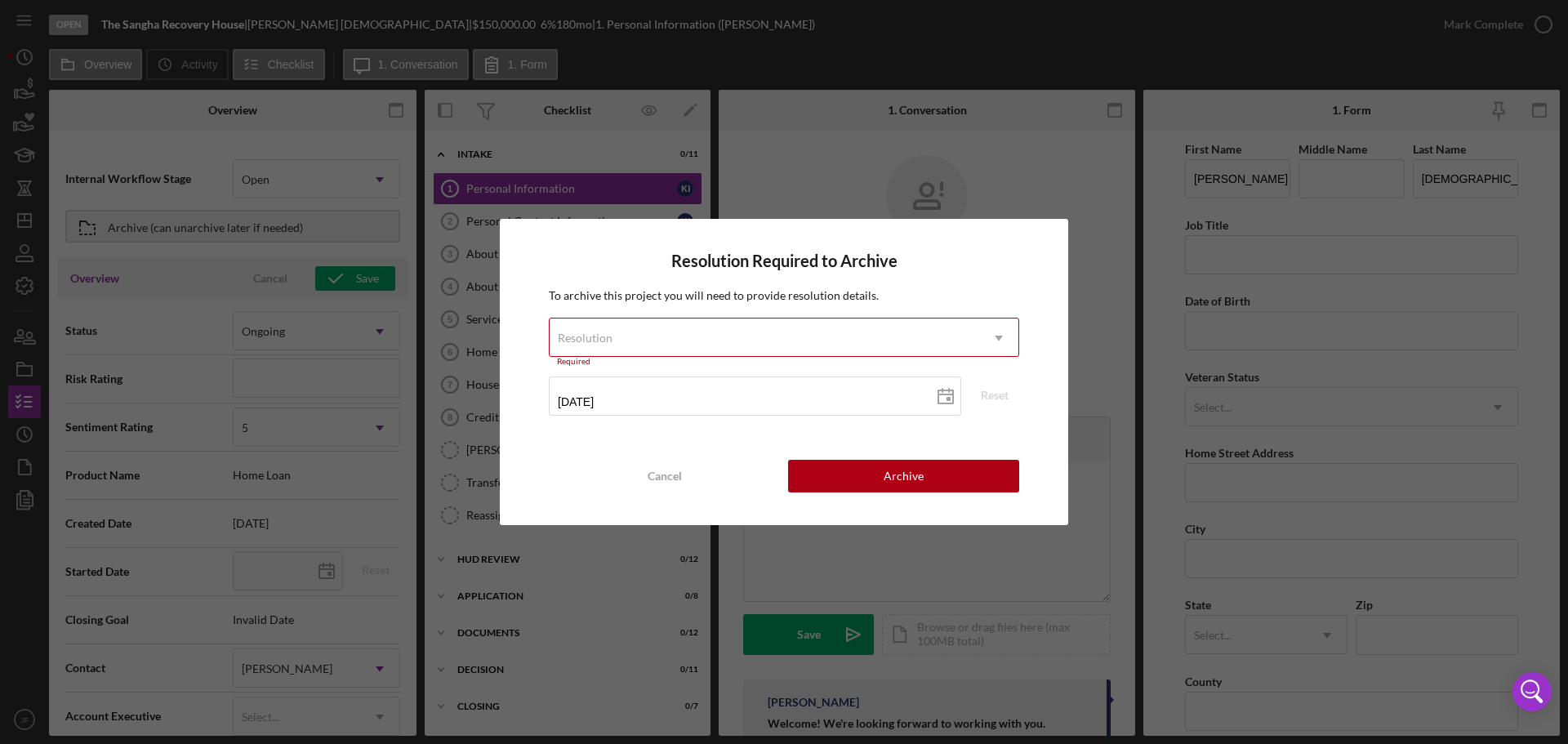
click at [684, 333] on div "Resolution" at bounding box center [764, 338] width 429 height 38
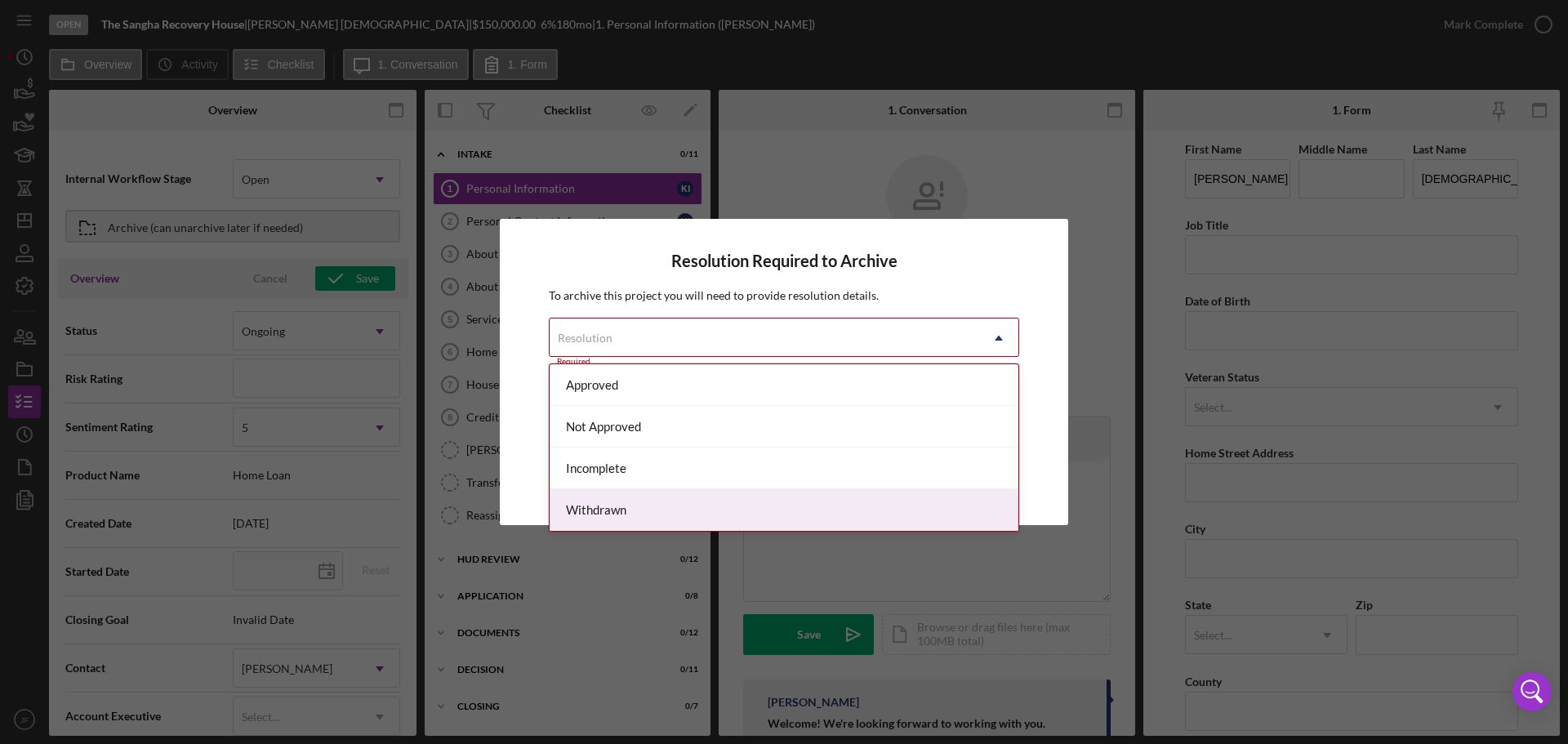
click at [598, 514] on div "Withdrawn" at bounding box center [784, 510] width 469 height 41
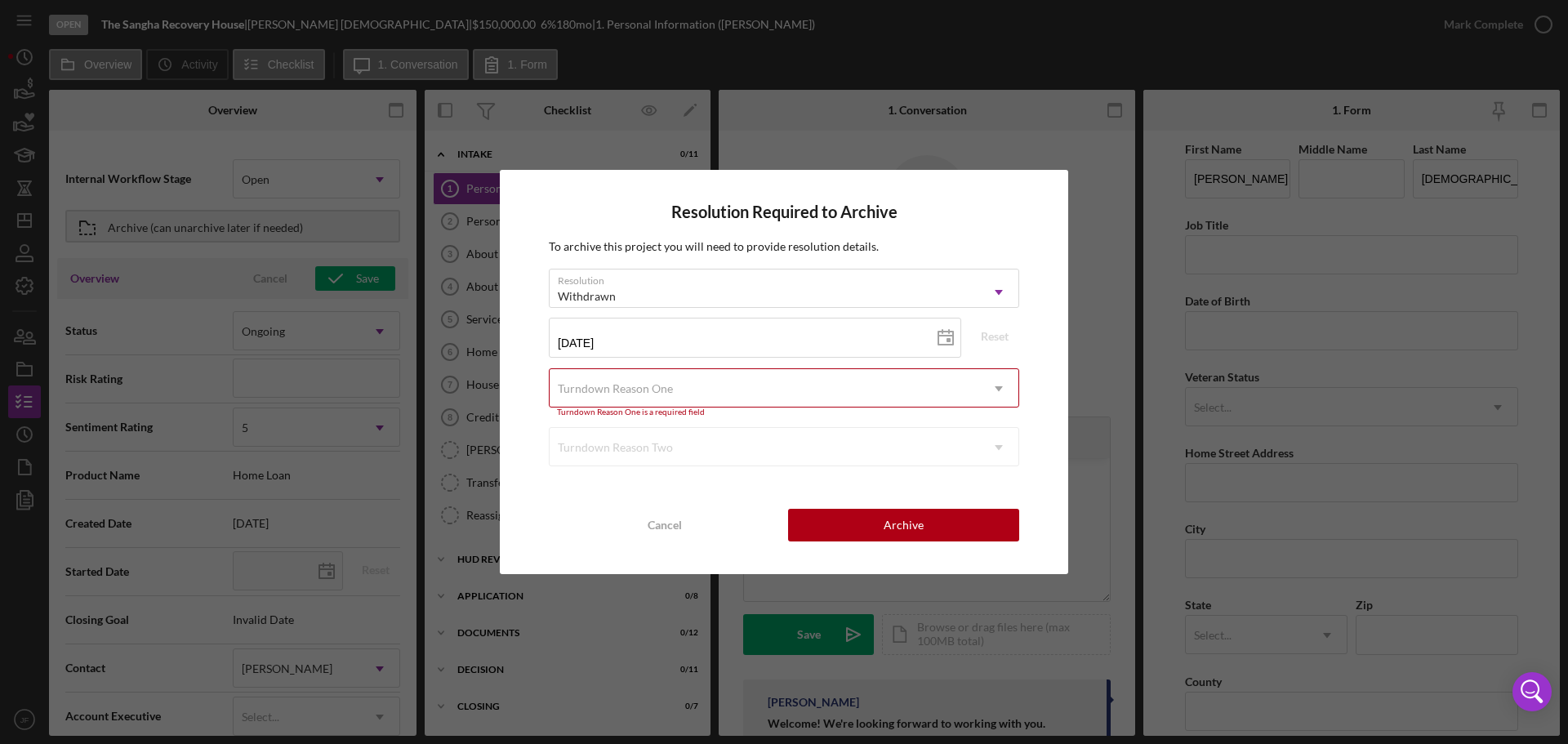
click at [838, 386] on div "Turndown Reason One" at bounding box center [764, 389] width 429 height 38
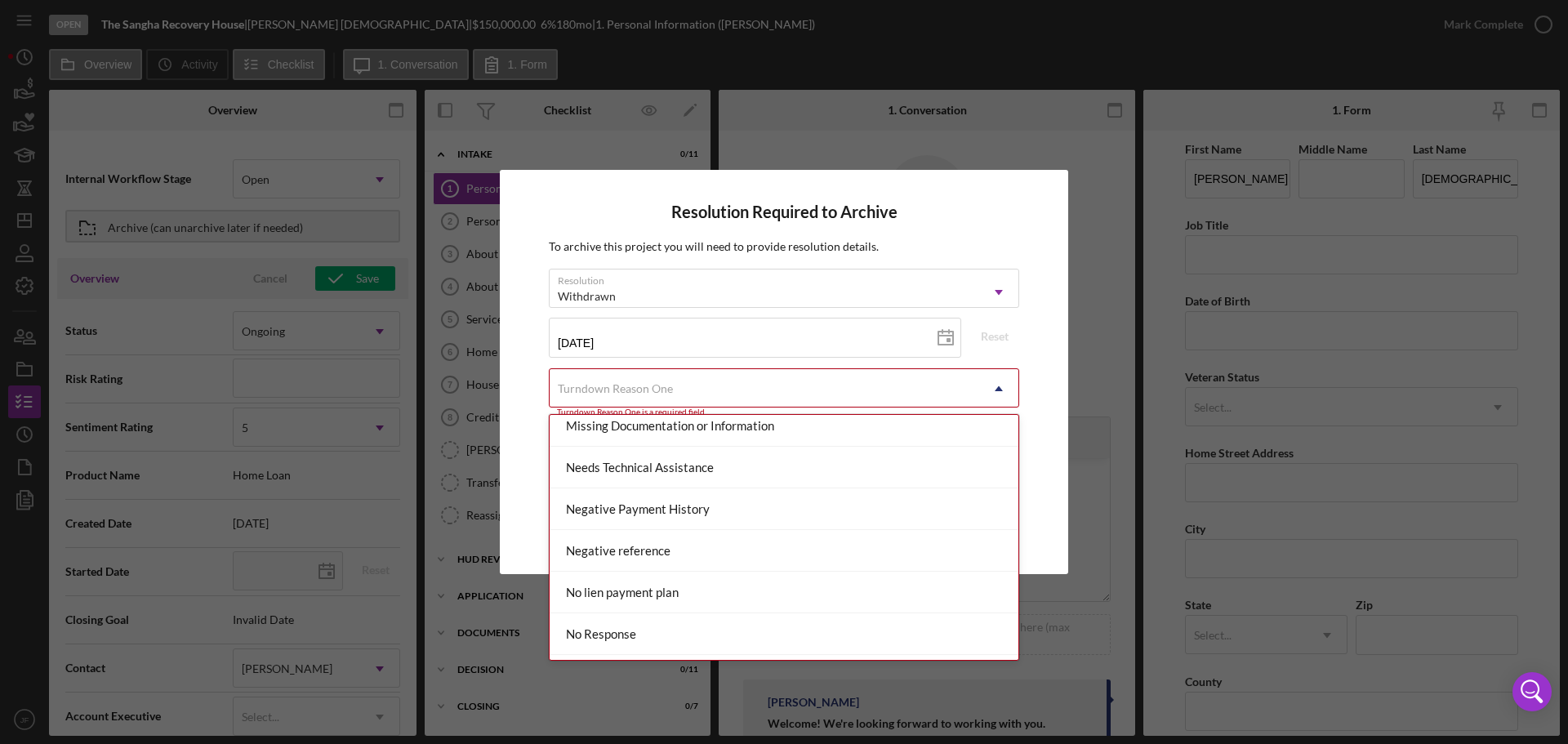
scroll to position [975, 0]
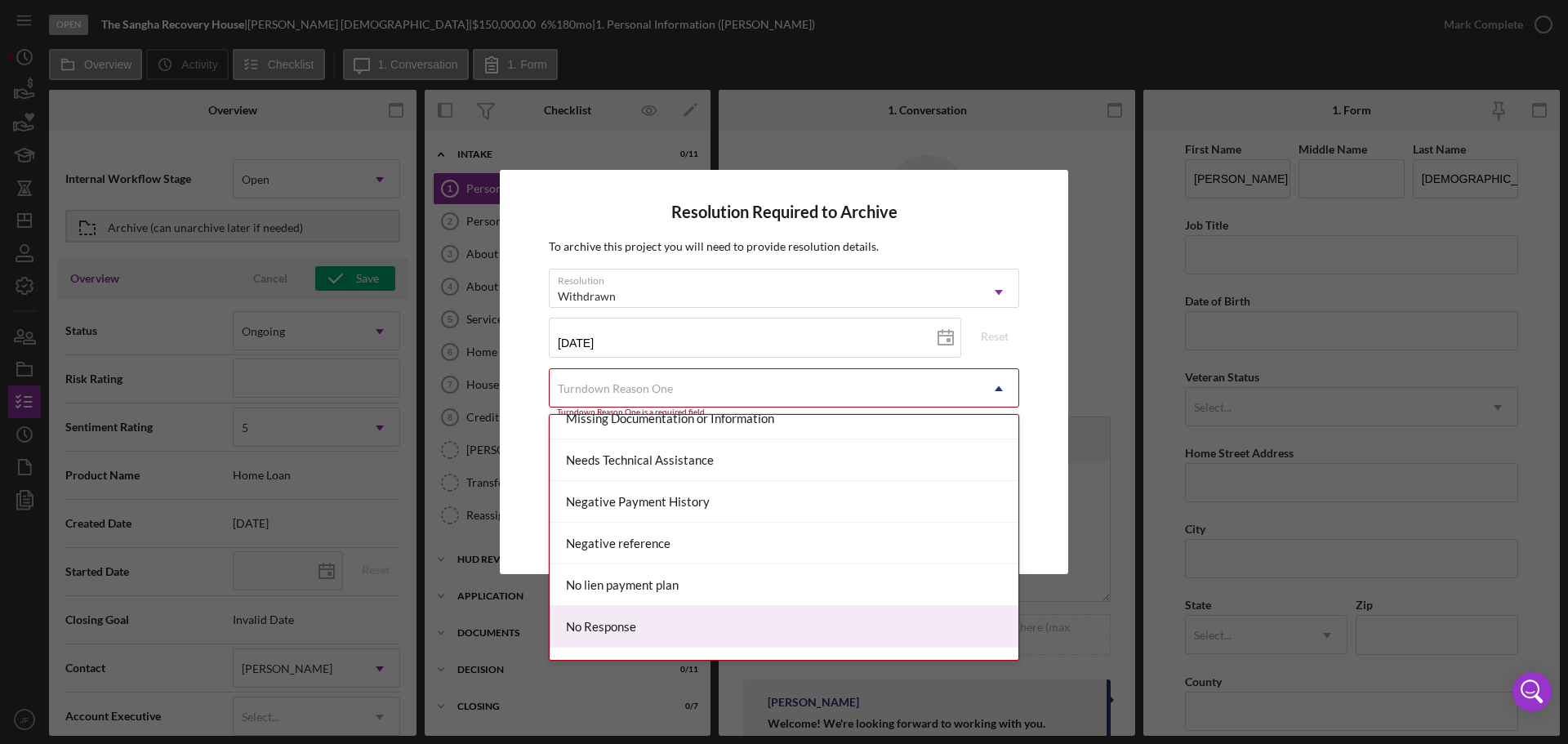
click at [951, 632] on div "No Response" at bounding box center [784, 626] width 469 height 41
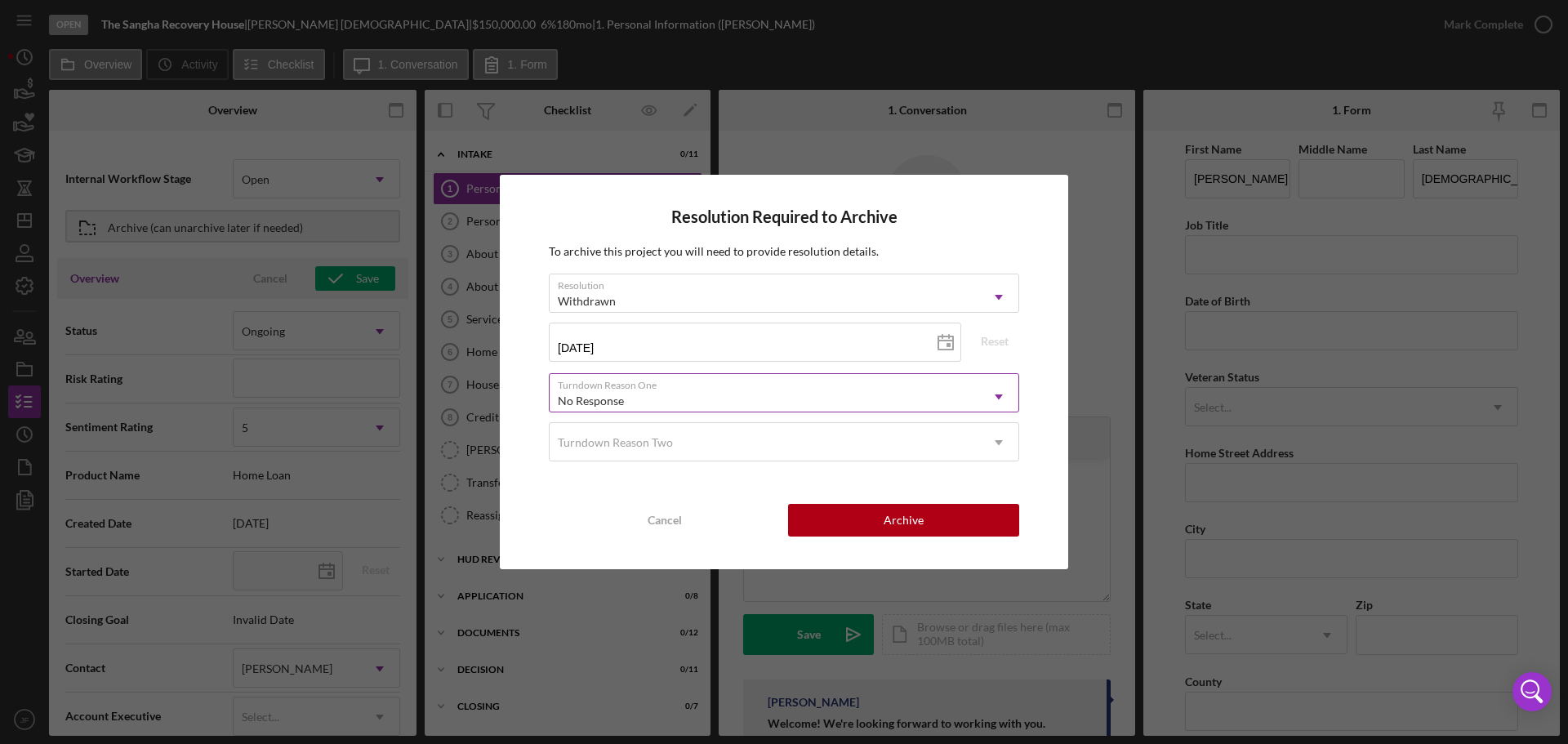
click at [1004, 395] on icon "Icon/Dropdown Arrow" at bounding box center [999, 397] width 40 height 40
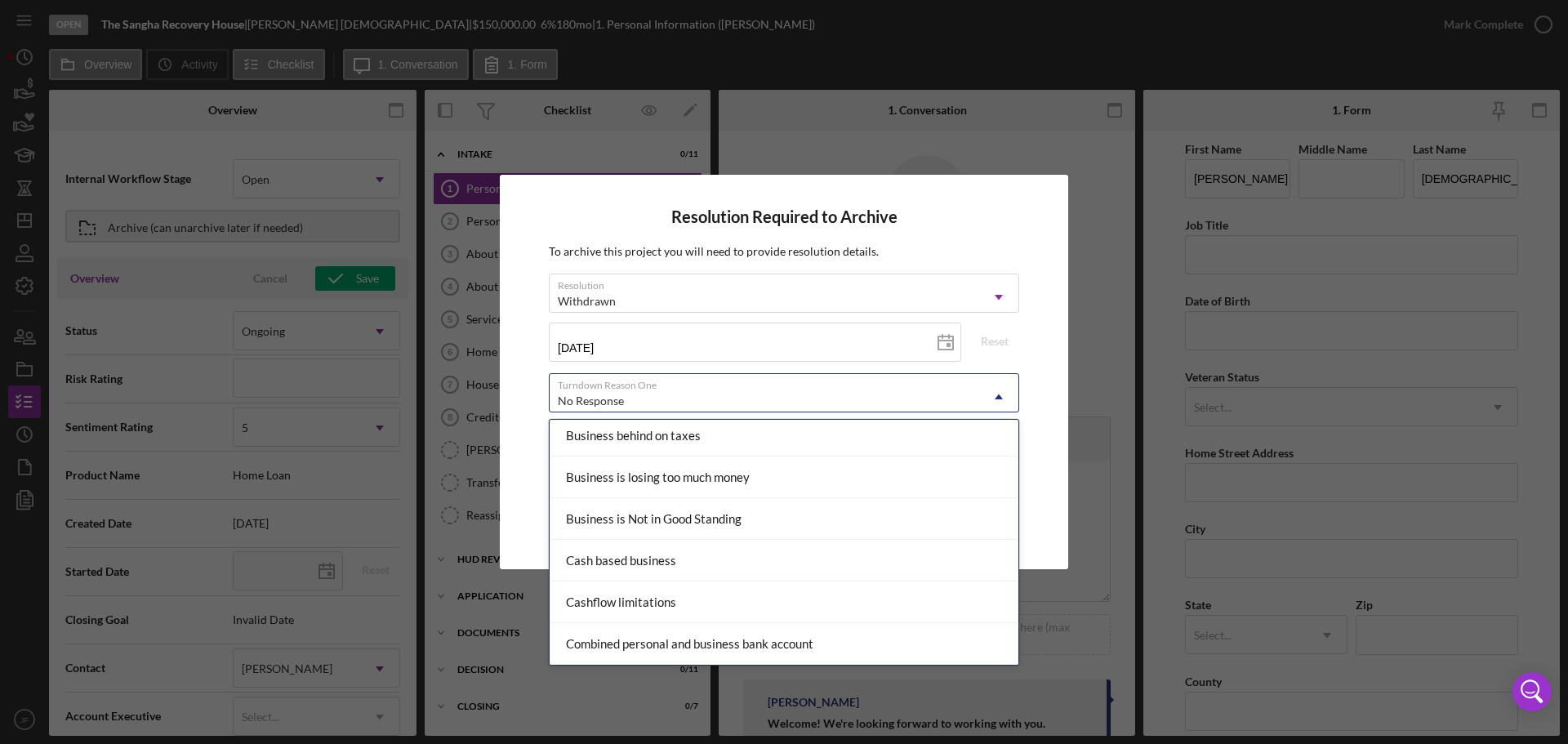
scroll to position [0, 0]
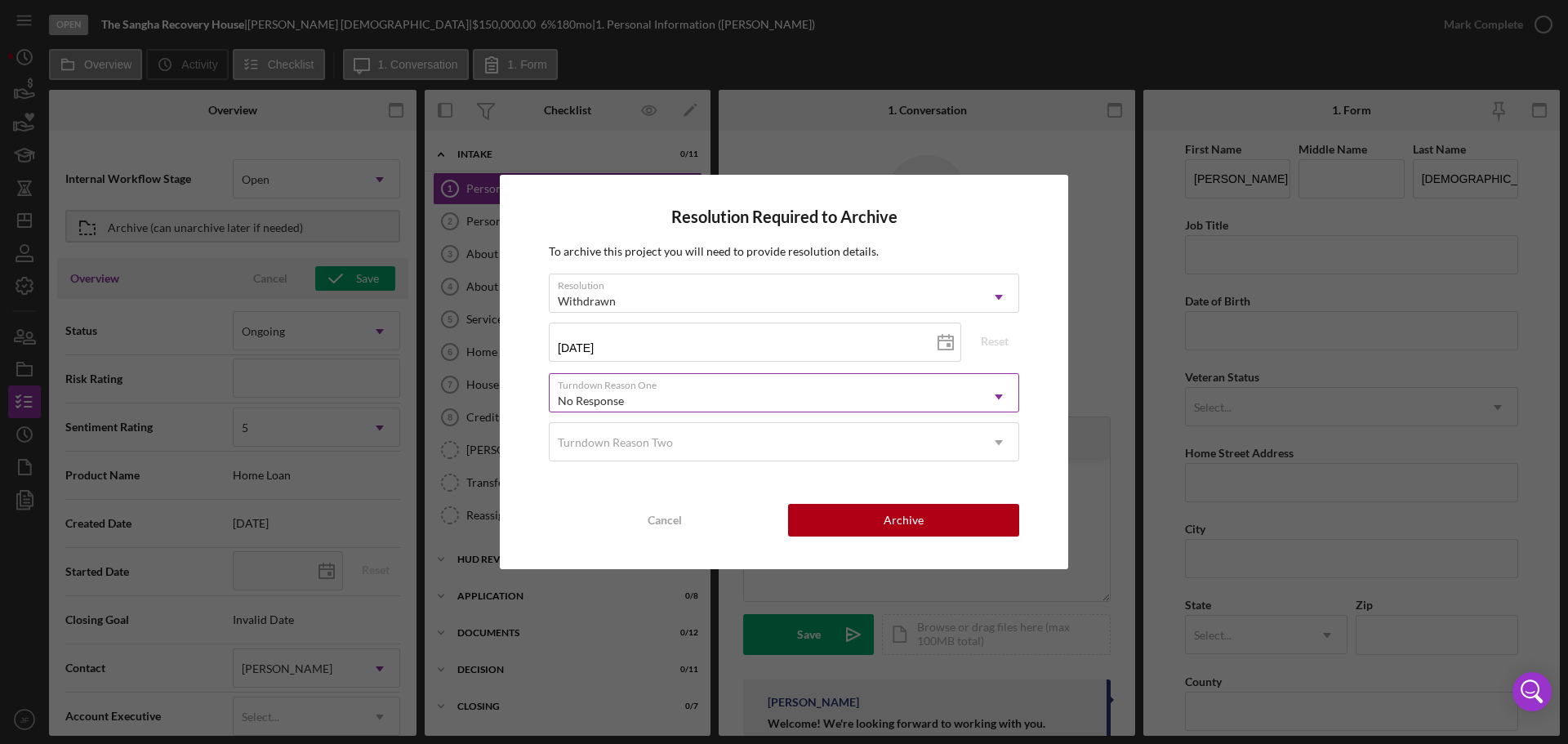
click at [973, 389] on div "No Response" at bounding box center [764, 401] width 429 height 38
click at [933, 520] on button "Archive" at bounding box center [903, 520] width 231 height 33
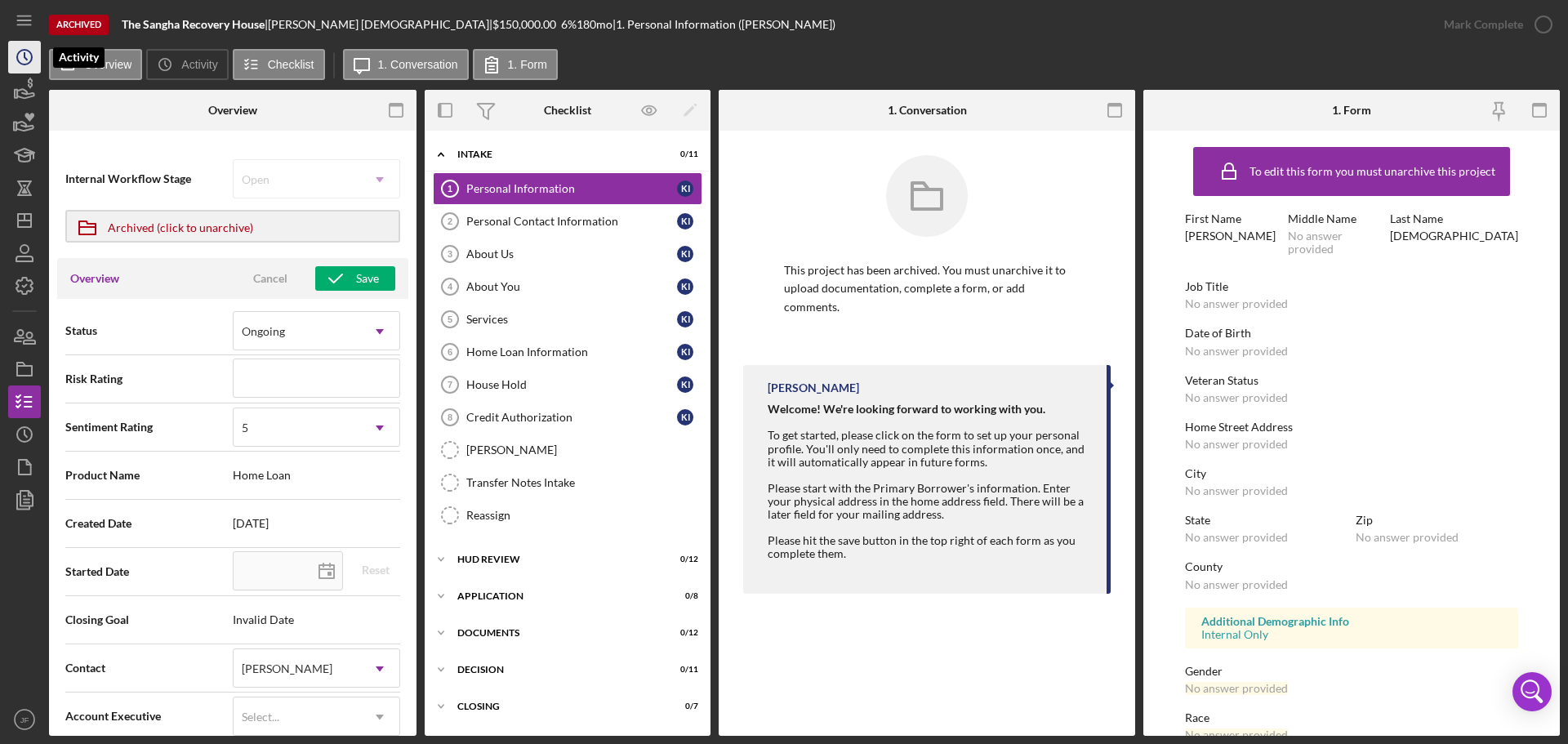
click at [25, 61] on icon "Icon/History" at bounding box center [24, 57] width 41 height 41
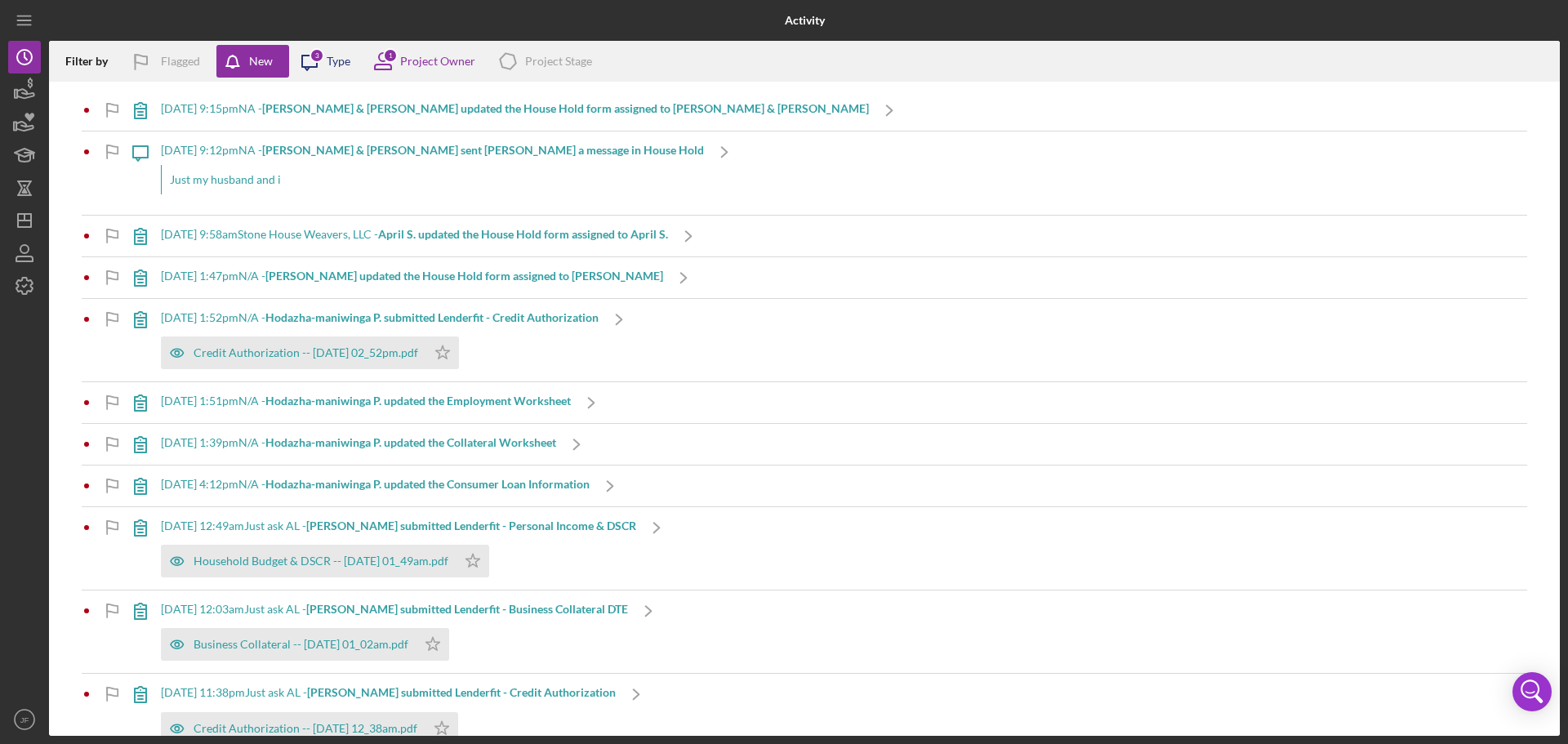
click at [315, 60] on div "3" at bounding box center [317, 56] width 15 height 15
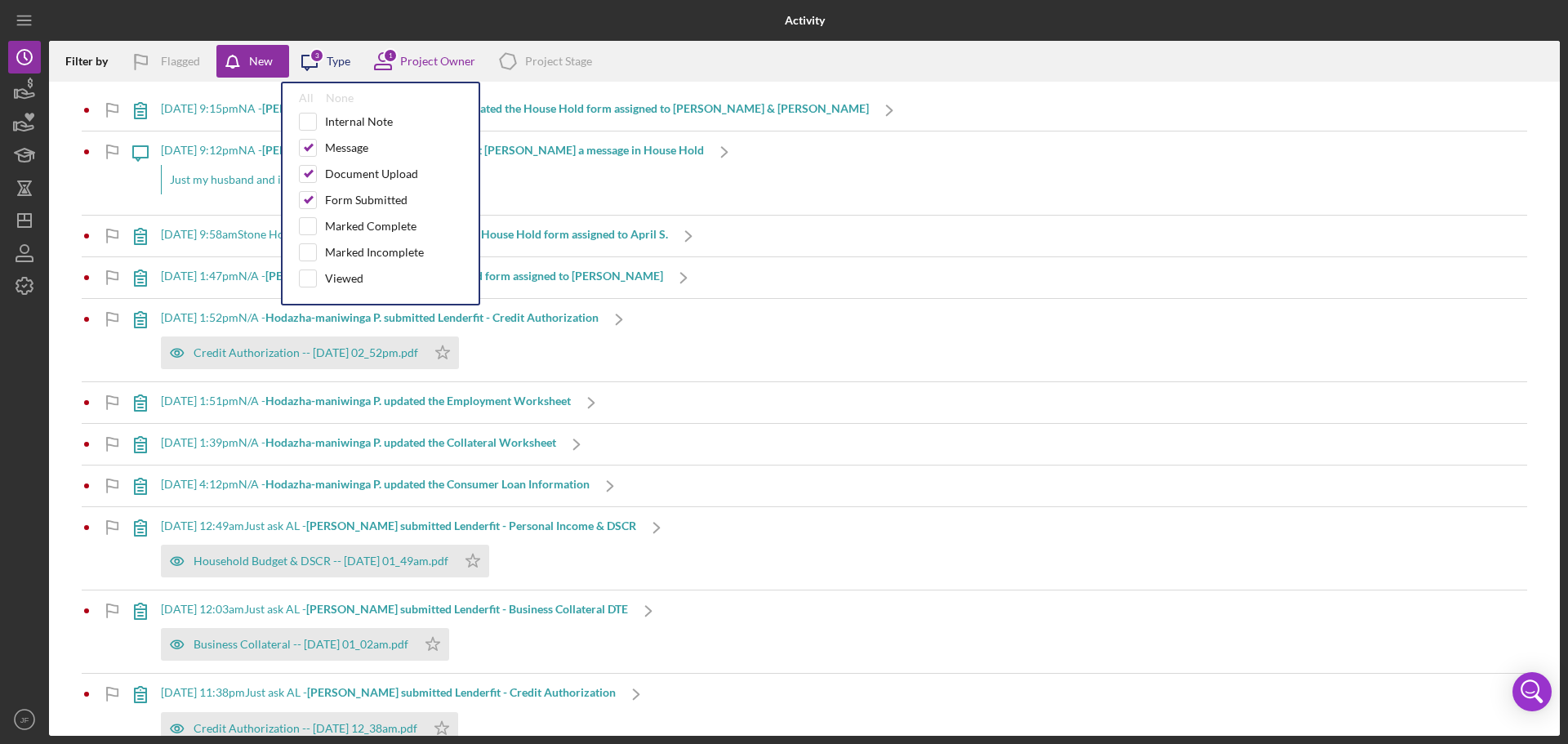
click at [315, 60] on div "3" at bounding box center [317, 56] width 15 height 15
